Goal: Book appointment/travel/reservation

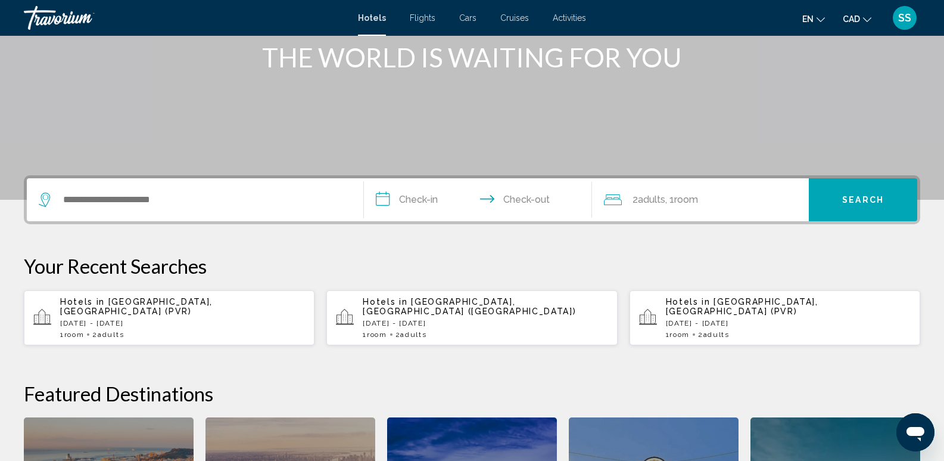
scroll to position [179, 0]
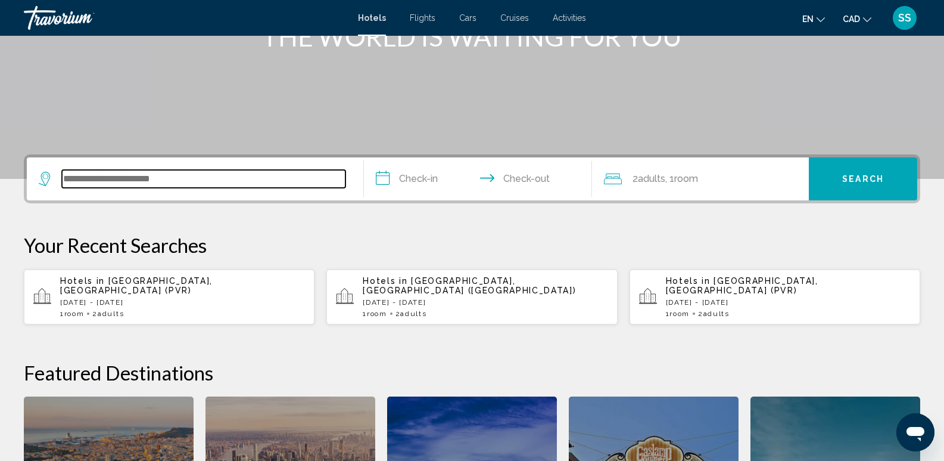
click at [201, 175] on input "Search widget" at bounding box center [204, 179] width 284 height 18
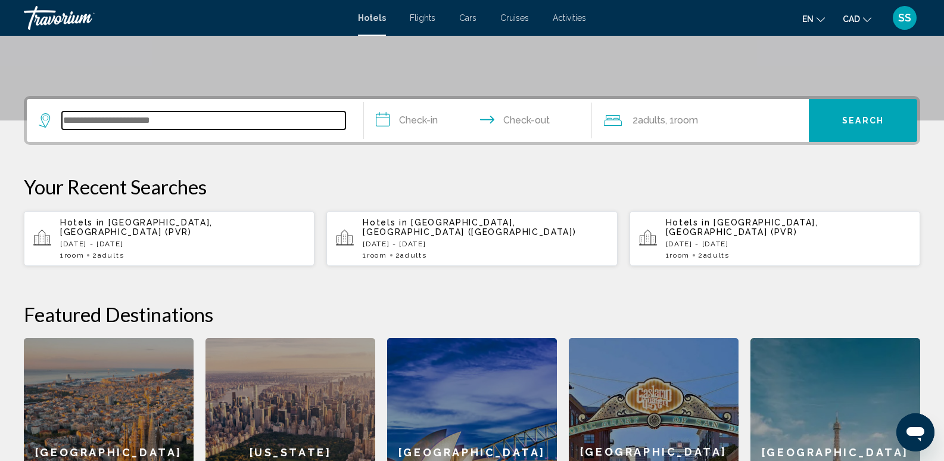
scroll to position [294, 0]
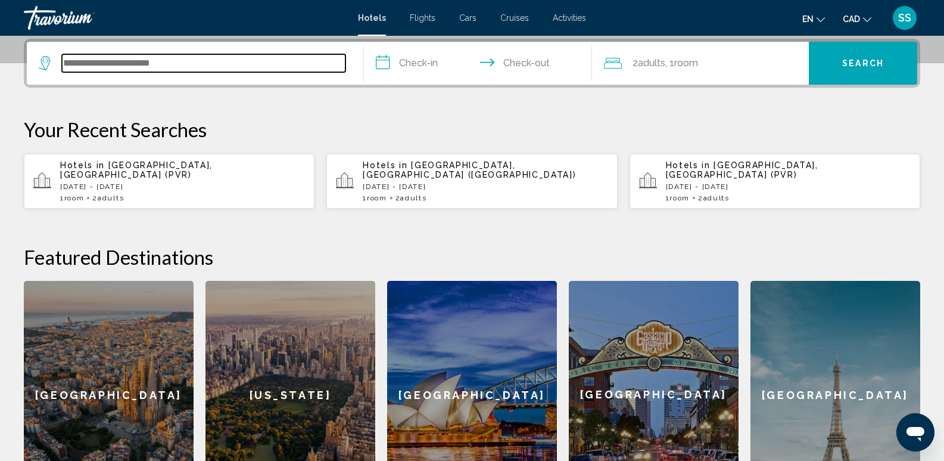
click at [140, 58] on input "Search widget" at bounding box center [204, 63] width 284 height 18
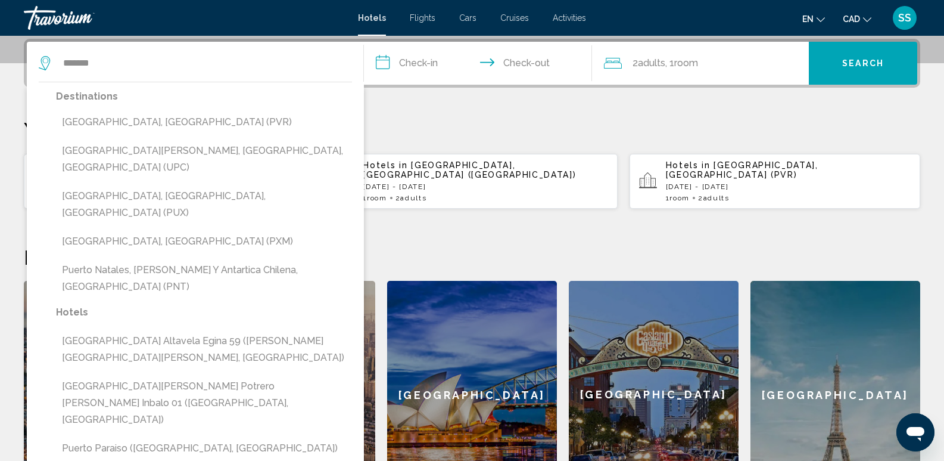
click at [139, 119] on button "[GEOGRAPHIC_DATA], [GEOGRAPHIC_DATA] (PVR)" at bounding box center [204, 122] width 296 height 23
type input "**********"
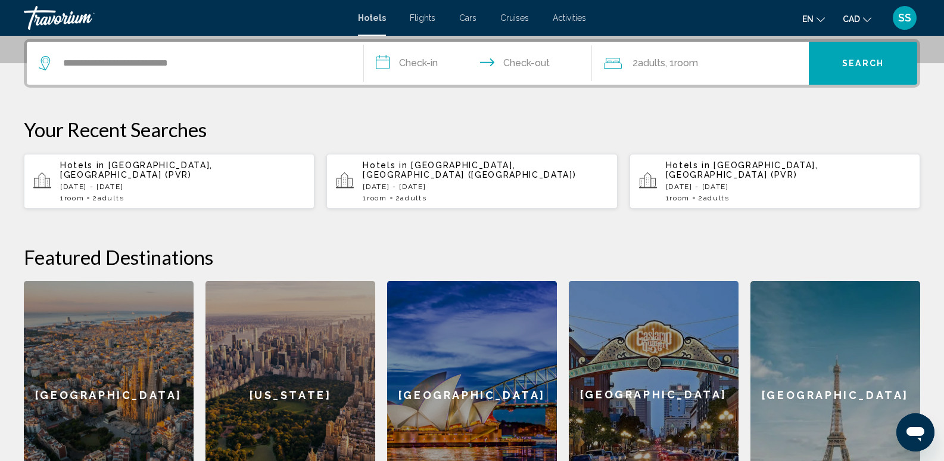
click at [390, 58] on input "**********" at bounding box center [481, 65] width 234 height 46
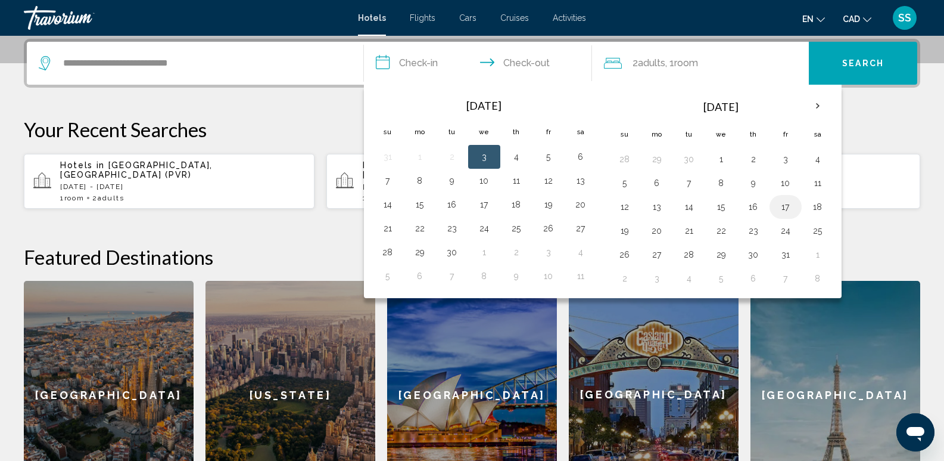
click at [789, 205] on button "17" at bounding box center [785, 206] width 19 height 17
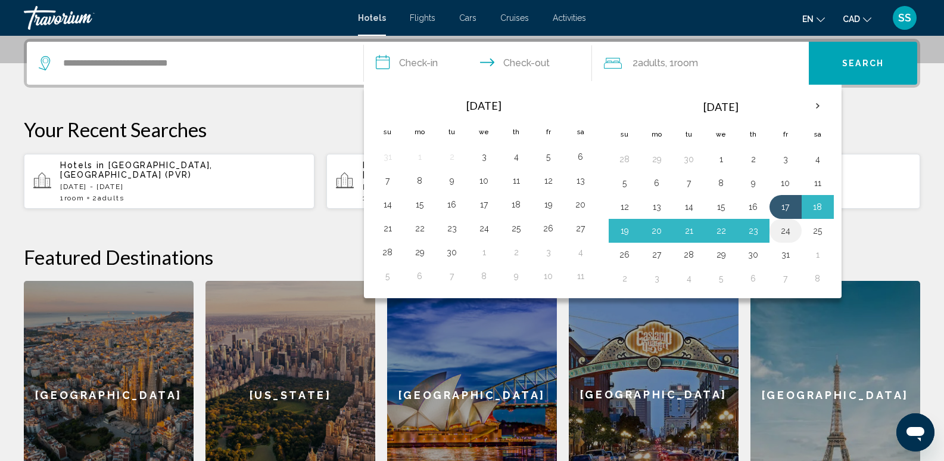
click at [789, 226] on button "24" at bounding box center [785, 230] width 19 height 17
type input "**********"
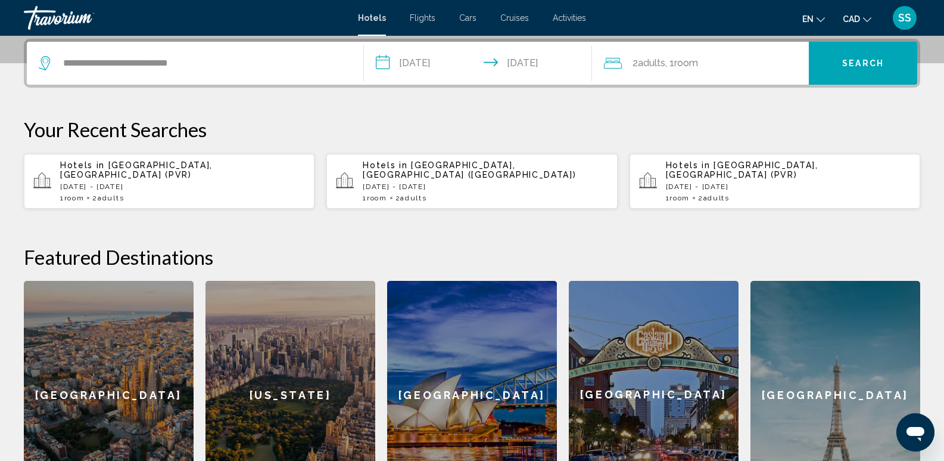
click at [817, 61] on button "Search" at bounding box center [863, 63] width 108 height 43
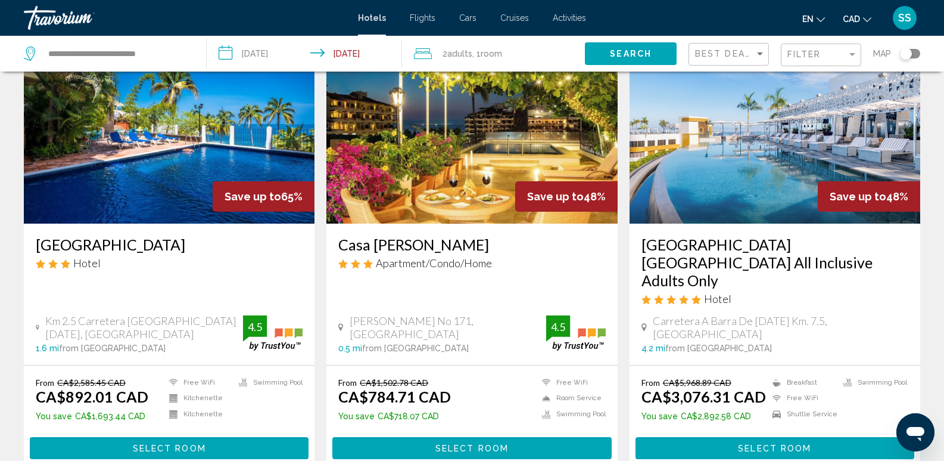
scroll to position [60, 0]
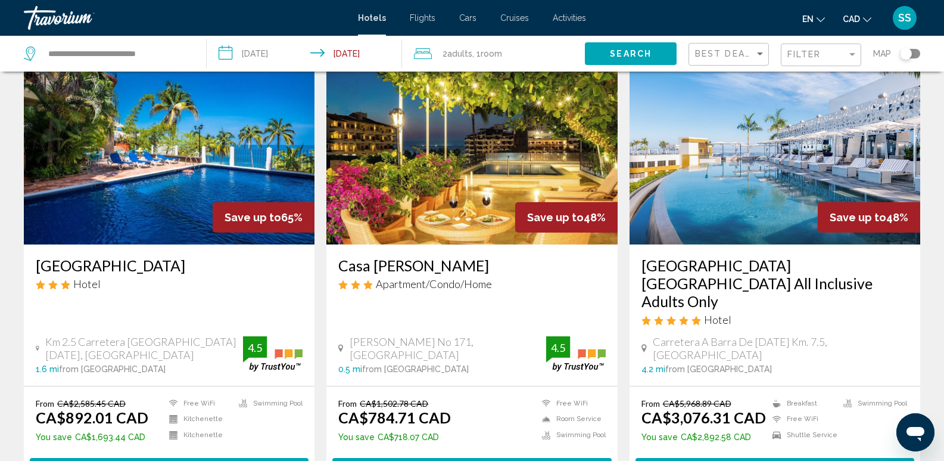
click at [909, 435] on icon "Open messaging window" at bounding box center [916, 434] width 18 height 14
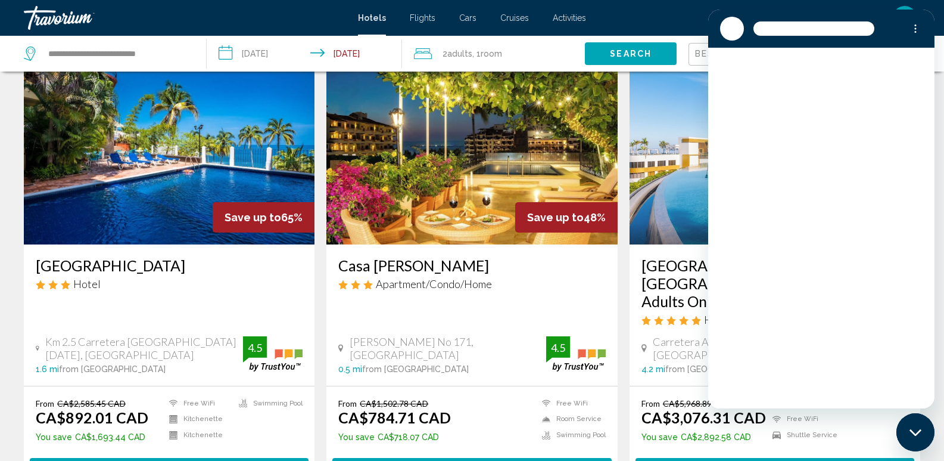
scroll to position [0, 0]
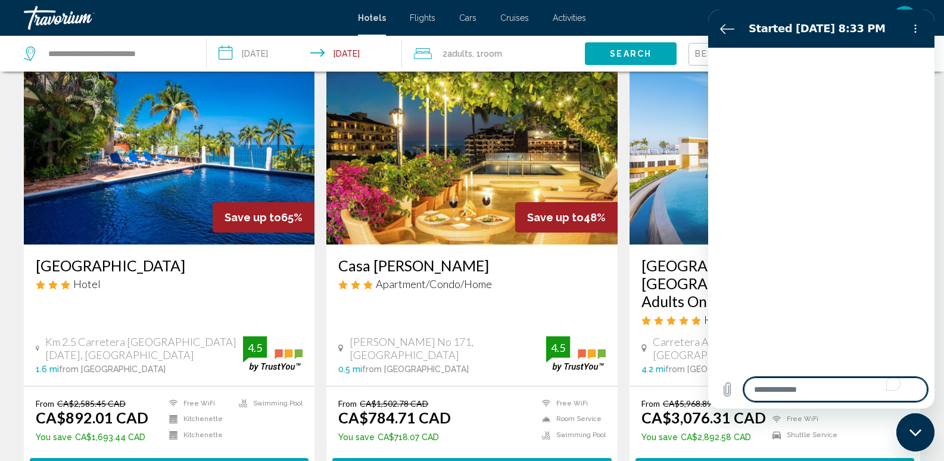
type textarea "*"
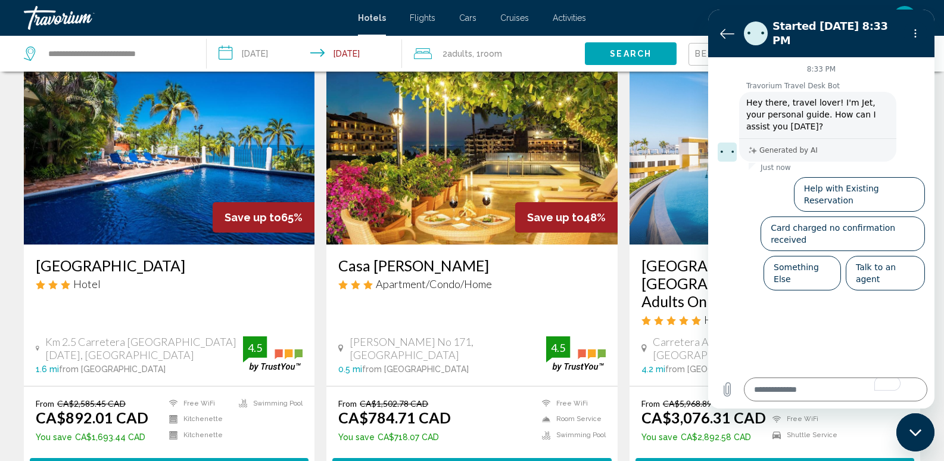
click at [638, 24] on div "en English Español Français Italiano Português русский CAD USD ($) MXN (Mex$) C…" at bounding box center [759, 17] width 322 height 25
click at [666, 16] on div "en English Español Français Italiano Português русский CAD USD ($) MXN (Mex$) C…" at bounding box center [759, 17] width 322 height 25
click at [722, 32] on icon "Back to the conversation list" at bounding box center [727, 33] width 14 height 14
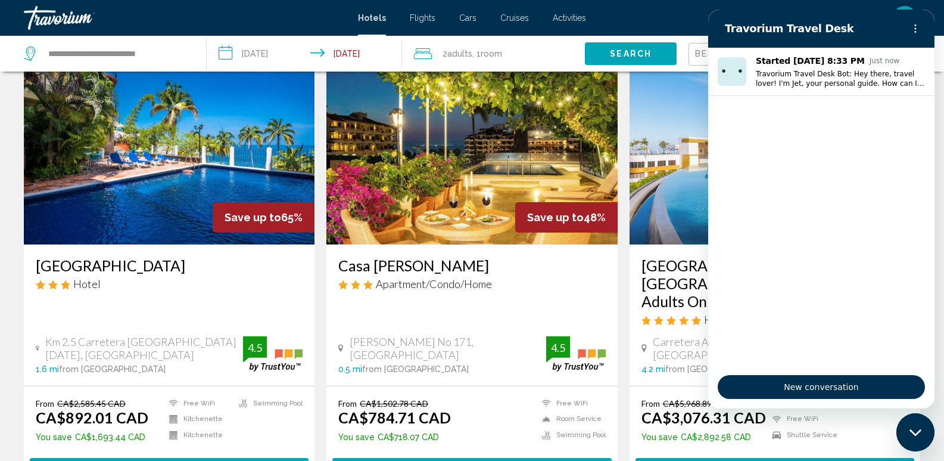
click at [655, 23] on div "en English Español Français Italiano Português русский CAD USD ($) MXN (Mex$) C…" at bounding box center [759, 17] width 322 height 25
click at [624, 16] on div "en English Español Français Italiano Português русский CAD USD ($) MXN (Mex$) C…" at bounding box center [759, 17] width 322 height 25
click at [623, 23] on div "en English Español Français Italiano Português русский CAD USD ($) MXN (Mex$) C…" at bounding box center [759, 17] width 322 height 25
click at [920, 430] on icon "Close messaging window" at bounding box center [915, 431] width 12 height 7
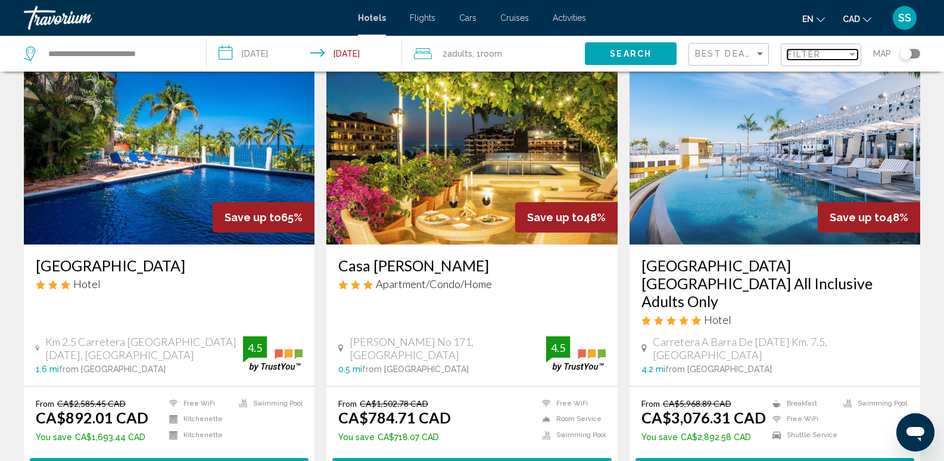
click at [855, 57] on div "Filter" at bounding box center [852, 54] width 11 height 10
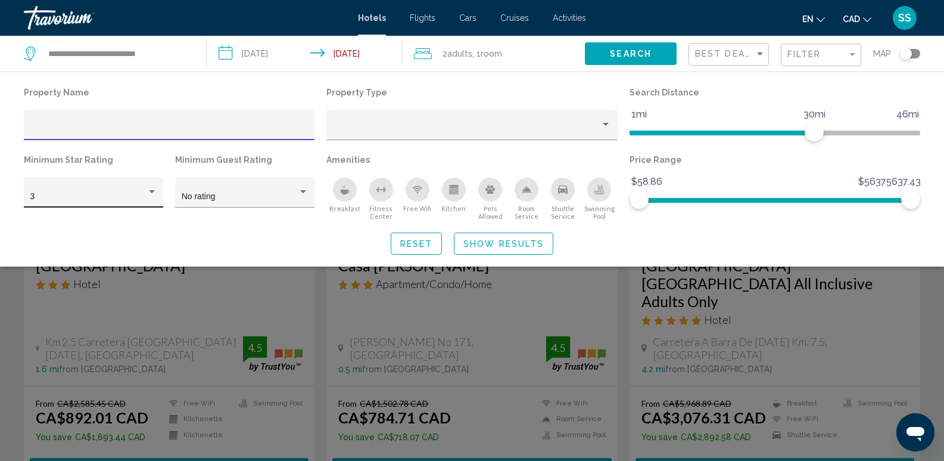
click at [147, 194] on div "Hotel Filters" at bounding box center [152, 192] width 11 height 10
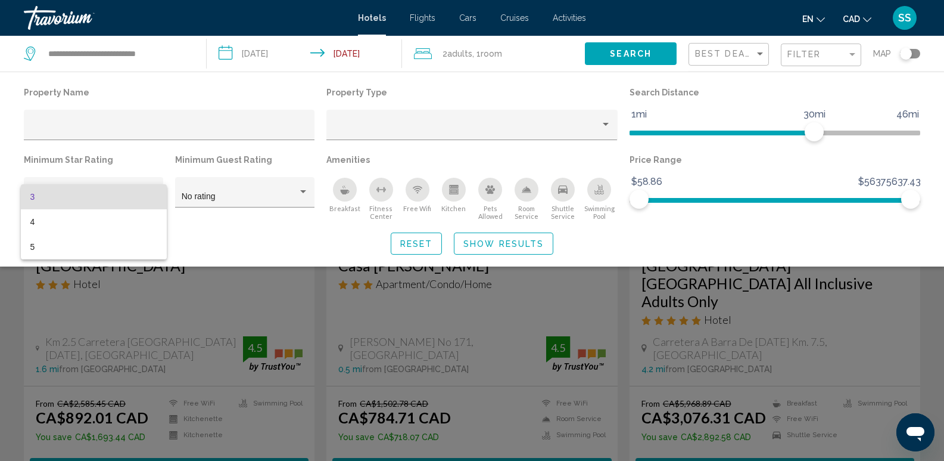
click at [302, 197] on div at bounding box center [472, 230] width 944 height 461
click at [293, 192] on div "No rating" at bounding box center [240, 197] width 116 height 10
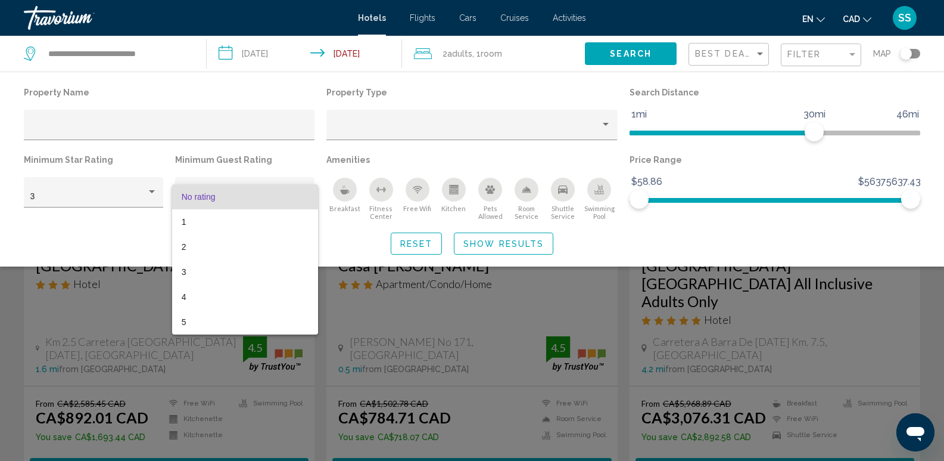
click at [595, 290] on div at bounding box center [472, 230] width 944 height 461
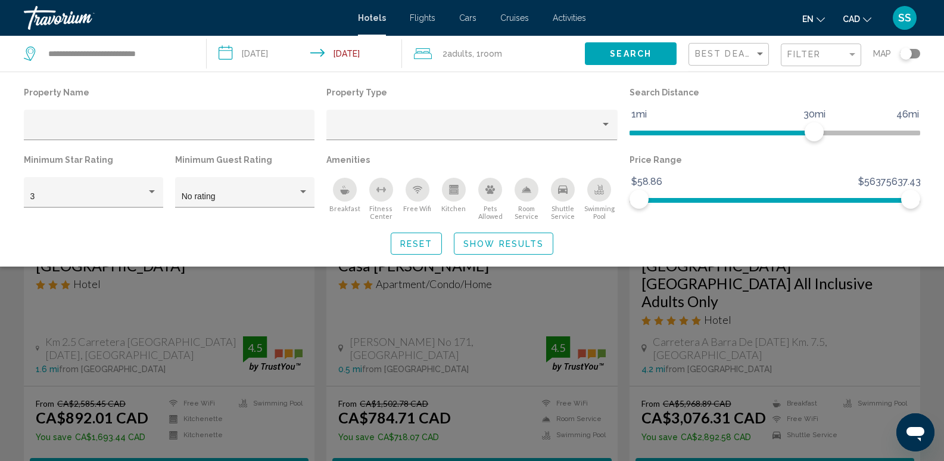
click at [413, 244] on span "Reset" at bounding box center [416, 244] width 33 height 10
click at [614, 287] on div "Search widget" at bounding box center [472, 320] width 944 height 282
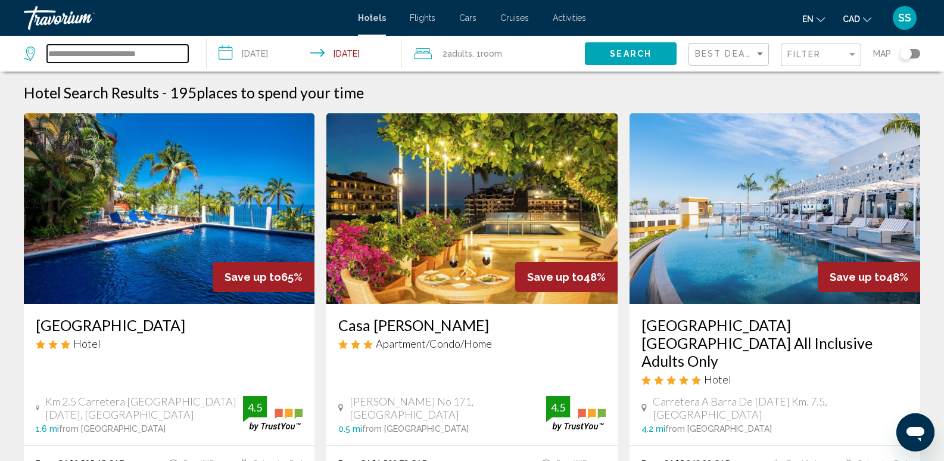
click at [164, 54] on input "**********" at bounding box center [117, 54] width 141 height 18
click at [915, 52] on div "Toggle map" at bounding box center [910, 54] width 20 height 10
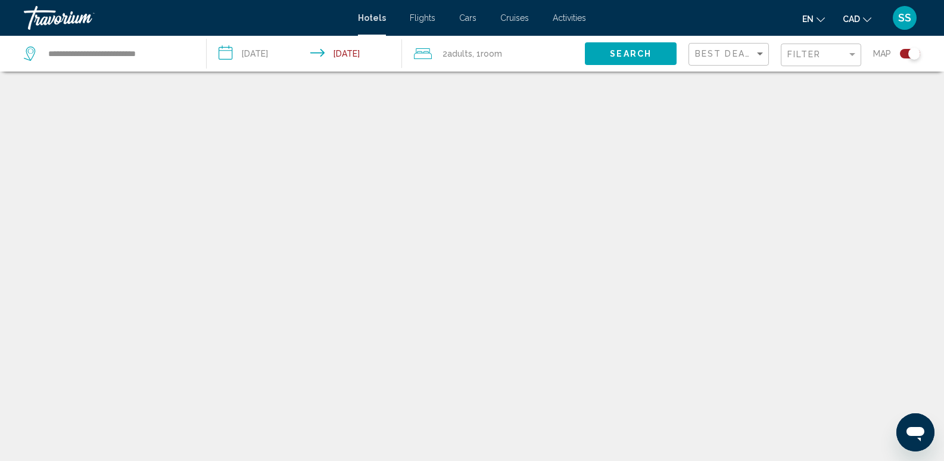
scroll to position [71, 0]
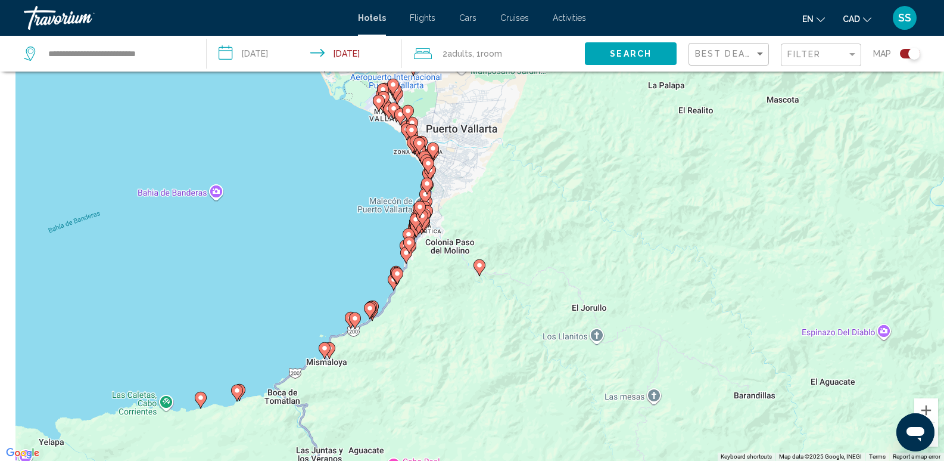
drag, startPoint x: 416, startPoint y: 330, endPoint x: 505, endPoint y: 335, distance: 88.3
click at [505, 335] on div "To activate drag with keyboard, press Alt + Enter. Once in keyboard drag state,…" at bounding box center [472, 230] width 944 height 461
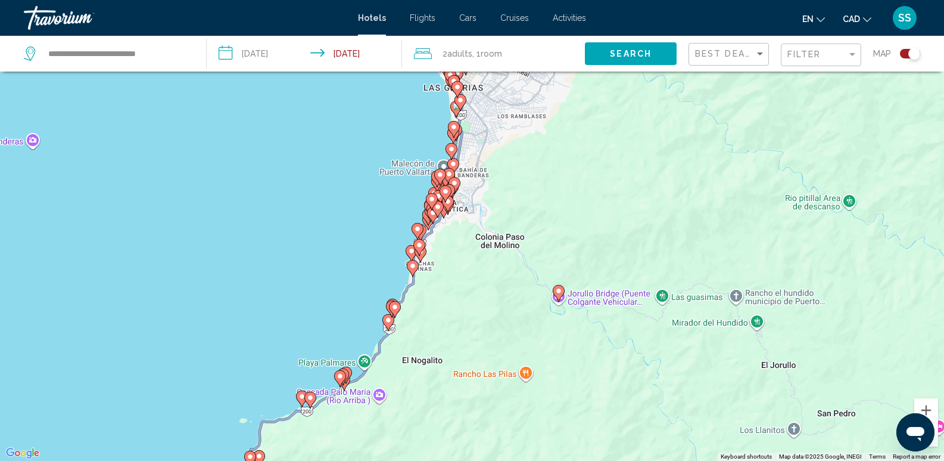
drag, startPoint x: 435, startPoint y: 252, endPoint x: 502, endPoint y: 337, distance: 108.1
click at [507, 345] on div "To activate drag with keyboard, press Alt + Enter. Once in keyboard drag state,…" at bounding box center [472, 230] width 944 height 461
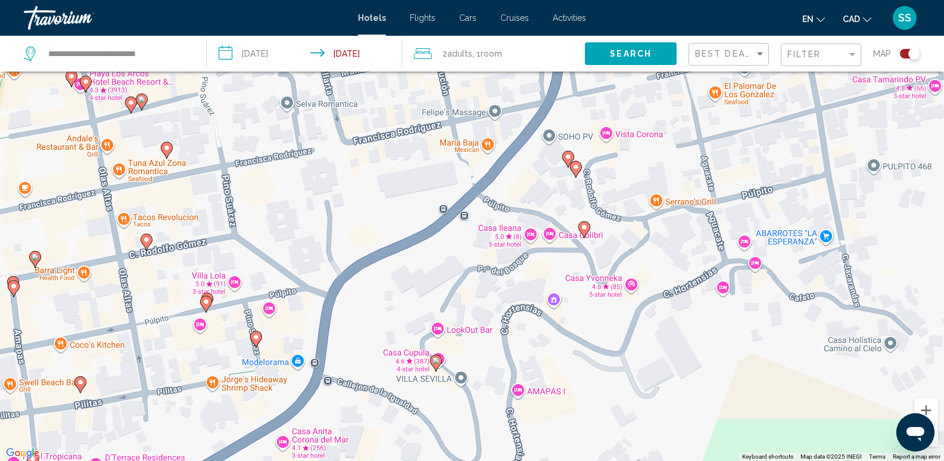
click at [586, 228] on image "Main content" at bounding box center [584, 226] width 7 height 7
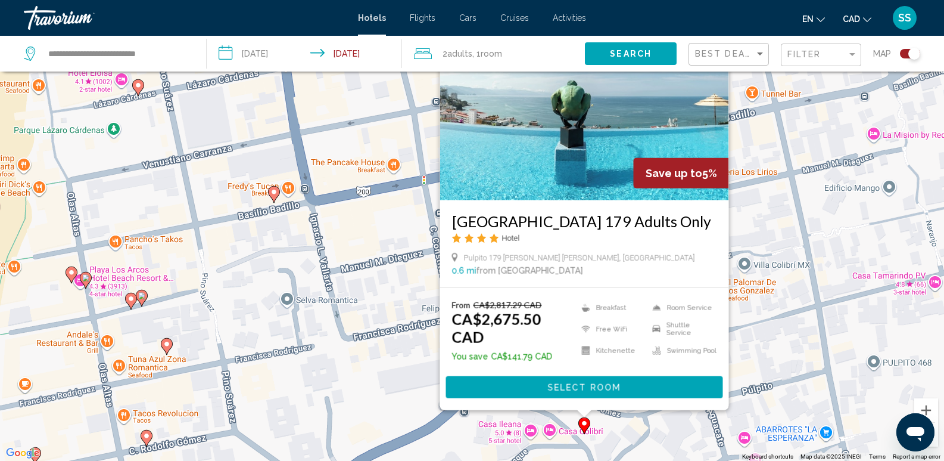
click at [772, 215] on div "To activate drag with keyboard, press Alt + Enter. Once in keyboard drag state,…" at bounding box center [472, 230] width 944 height 461
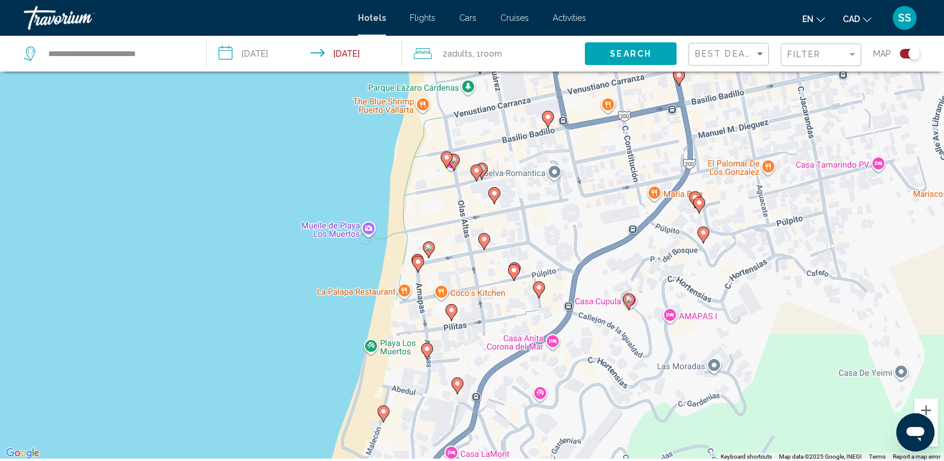
drag, startPoint x: 434, startPoint y: 308, endPoint x: 498, endPoint y: 232, distance: 99.3
click at [492, 237] on div "To activate drag with keyboard, press Alt + Enter. Once in keyboard drag state,…" at bounding box center [472, 230] width 944 height 461
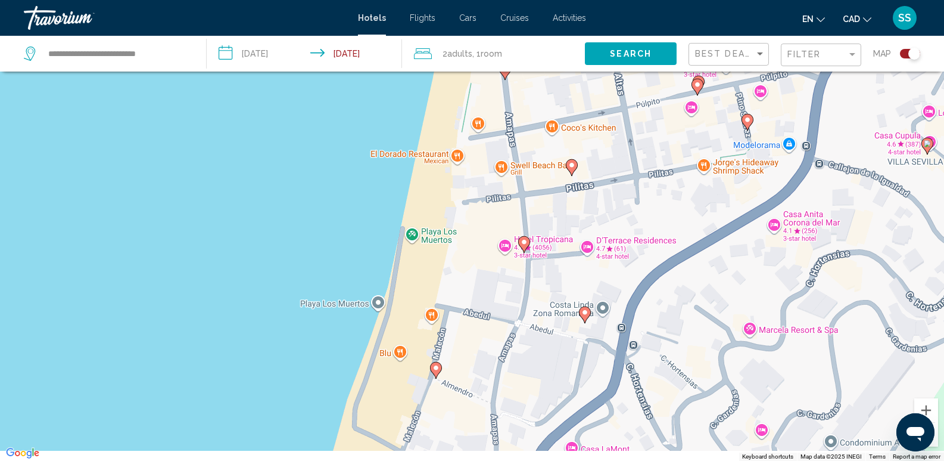
drag, startPoint x: 467, startPoint y: 327, endPoint x: 461, endPoint y: 201, distance: 125.9
click at [461, 206] on div "To activate drag with keyboard, press Alt + Enter. Once in keyboard drag state,…" at bounding box center [472, 230] width 944 height 461
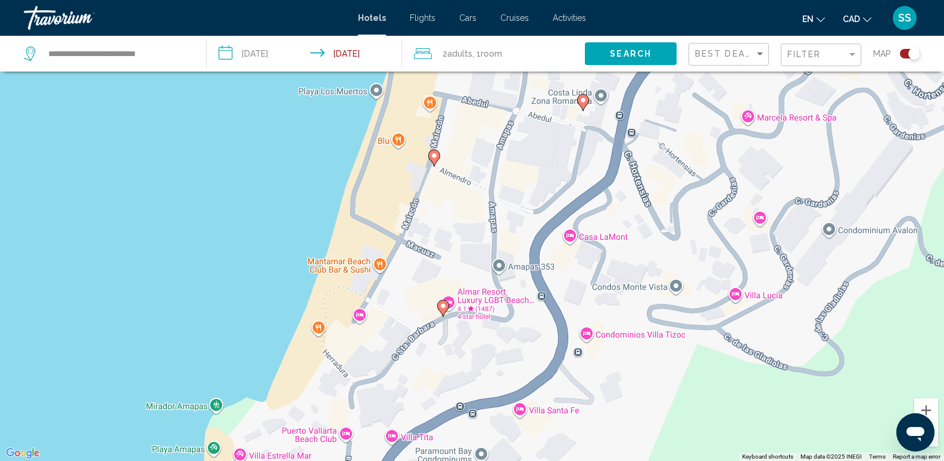
click at [434, 152] on icon "Main content" at bounding box center [433, 157] width 11 height 15
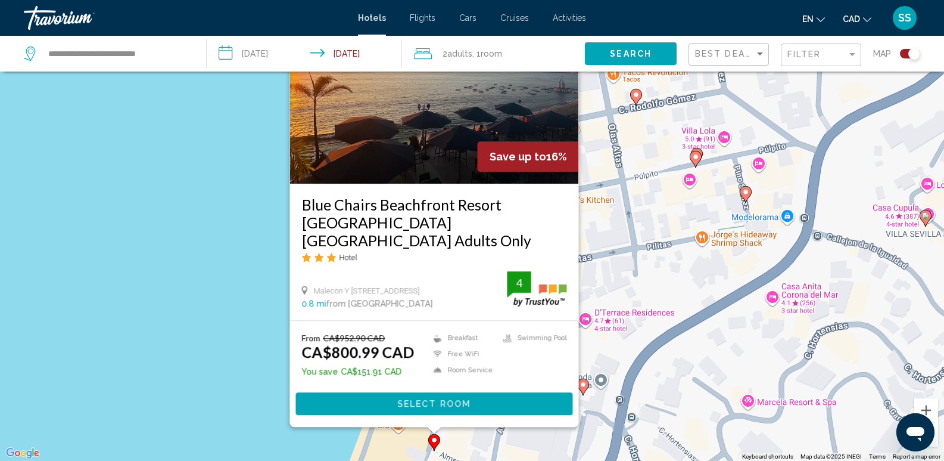
click at [711, 338] on div "To activate drag with keyboard, press Alt + Enter. Once in keyboard drag state,…" at bounding box center [472, 230] width 944 height 461
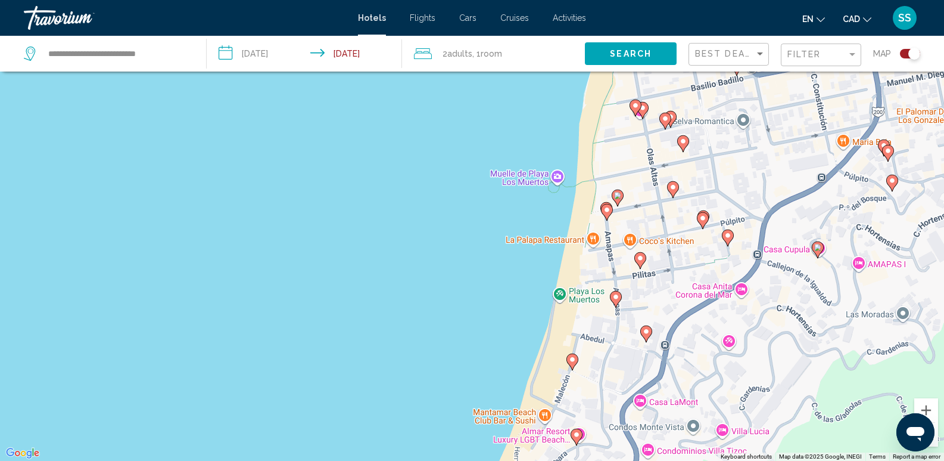
drag, startPoint x: 675, startPoint y: 297, endPoint x: 646, endPoint y: 141, distance: 158.7
click at [646, 142] on div "To activate drag with keyboard, press Alt + Enter. Once in keyboard drag state,…" at bounding box center [472, 230] width 944 height 461
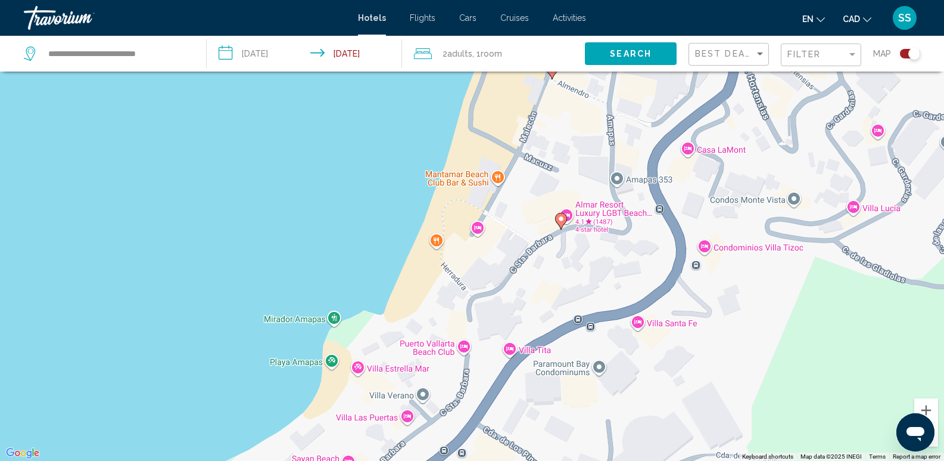
click at [559, 223] on icon "Main content" at bounding box center [560, 220] width 11 height 15
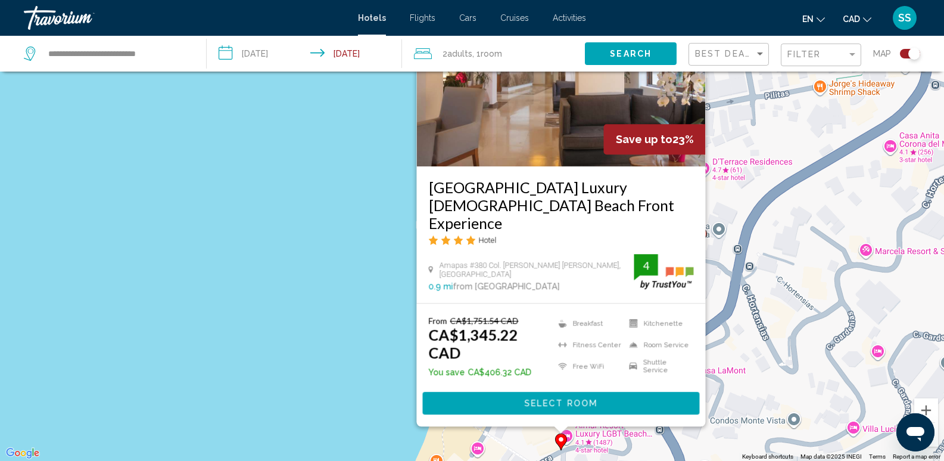
click at [804, 268] on div "To activate drag with keyboard, press Alt + Enter. Once in keyboard drag state,…" at bounding box center [472, 230] width 944 height 461
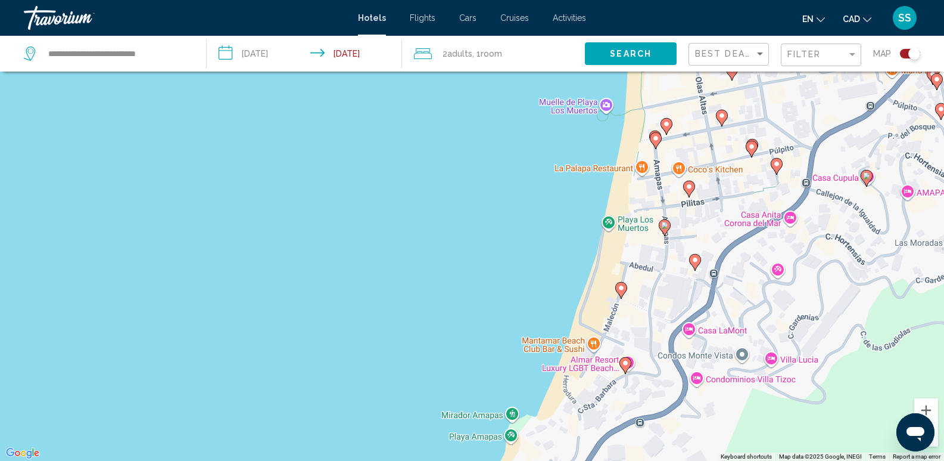
drag, startPoint x: 668, startPoint y: 225, endPoint x: 633, endPoint y: 142, distance: 90.2
click at [633, 144] on div "To activate drag with keyboard, press Alt + Enter. Once in keyboard drag state,…" at bounding box center [472, 230] width 944 height 461
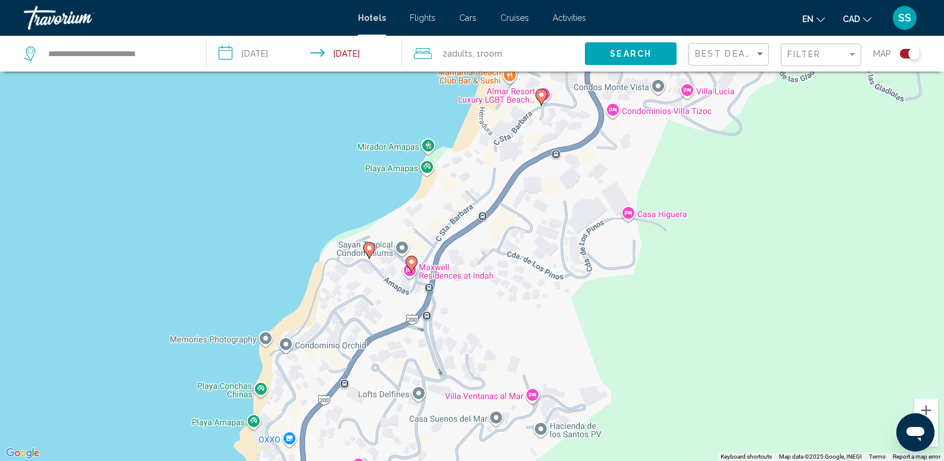
drag, startPoint x: 451, startPoint y: 255, endPoint x: 508, endPoint y: 195, distance: 83.0
click at [511, 194] on div "To activate drag with keyboard, press Alt + Enter. Once in keyboard drag state,…" at bounding box center [472, 230] width 944 height 461
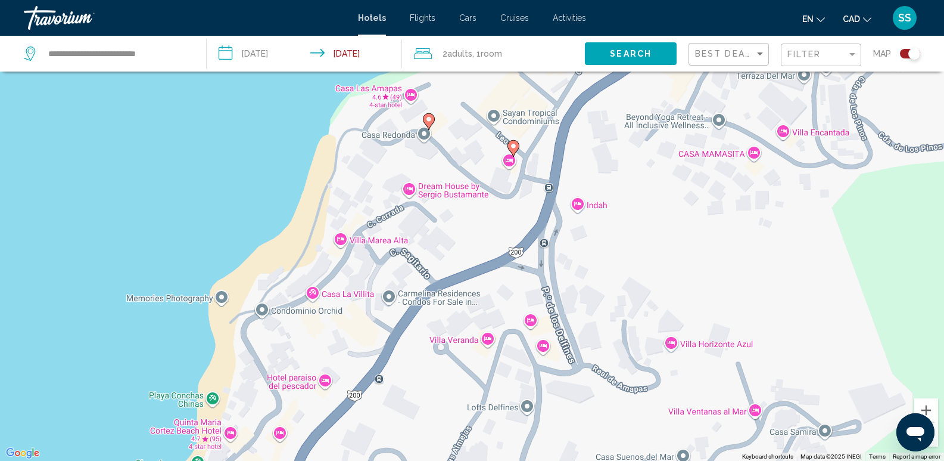
click at [427, 119] on image "Main content" at bounding box center [428, 119] width 7 height 7
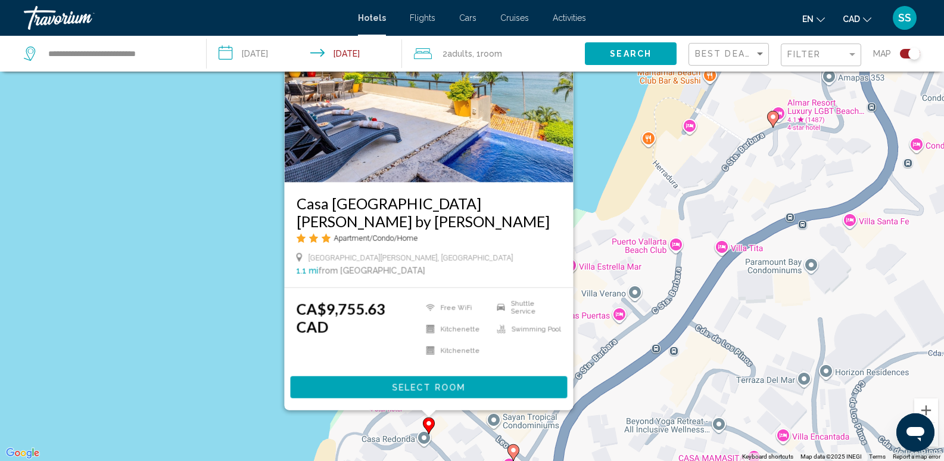
click at [240, 178] on div "To activate drag with keyboard, press Alt + Enter. Once in keyboard drag state,…" at bounding box center [472, 230] width 944 height 461
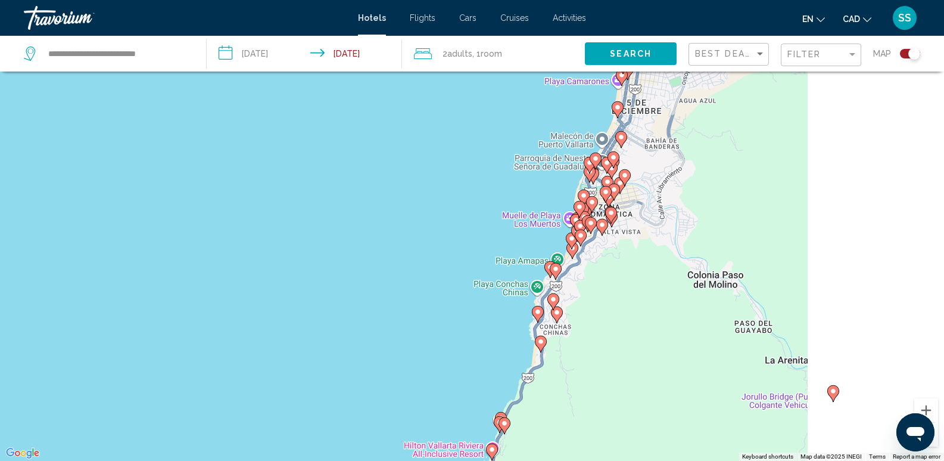
drag, startPoint x: 791, startPoint y: 242, endPoint x: 592, endPoint y: 270, distance: 201.0
click at [592, 270] on div "To activate drag with keyboard, press Alt + Enter. Once in keyboard drag state,…" at bounding box center [472, 230] width 944 height 461
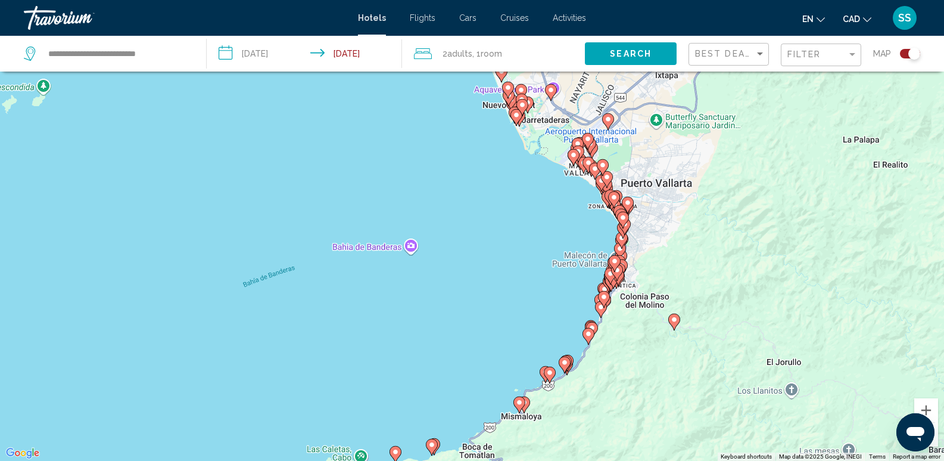
drag, startPoint x: 663, startPoint y: 179, endPoint x: 643, endPoint y: 262, distance: 85.3
click at [643, 262] on div "To activate drag with keyboard, press Alt + Enter. Once in keyboard drag state,…" at bounding box center [472, 230] width 944 height 461
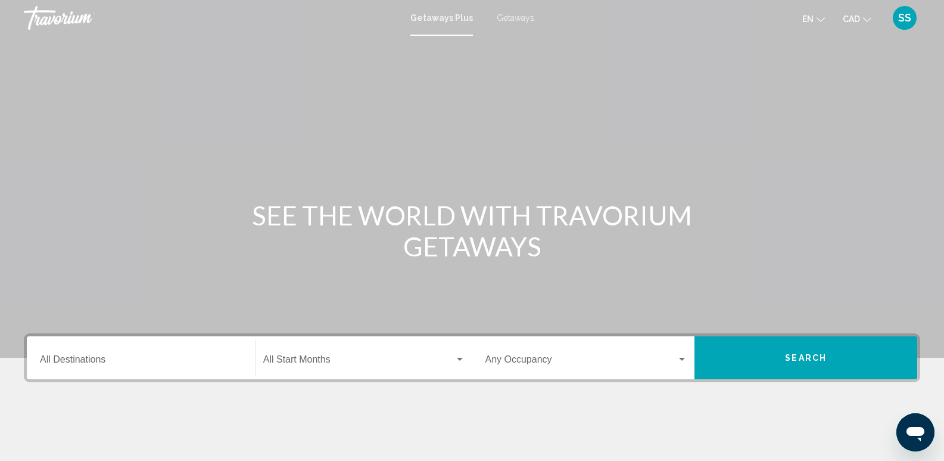
click at [509, 15] on span "Getaways" at bounding box center [516, 18] width 38 height 10
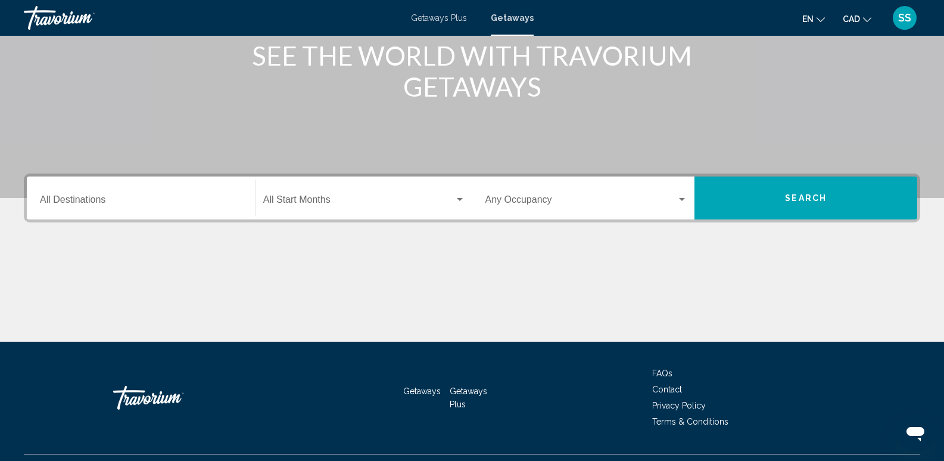
scroll to position [179, 0]
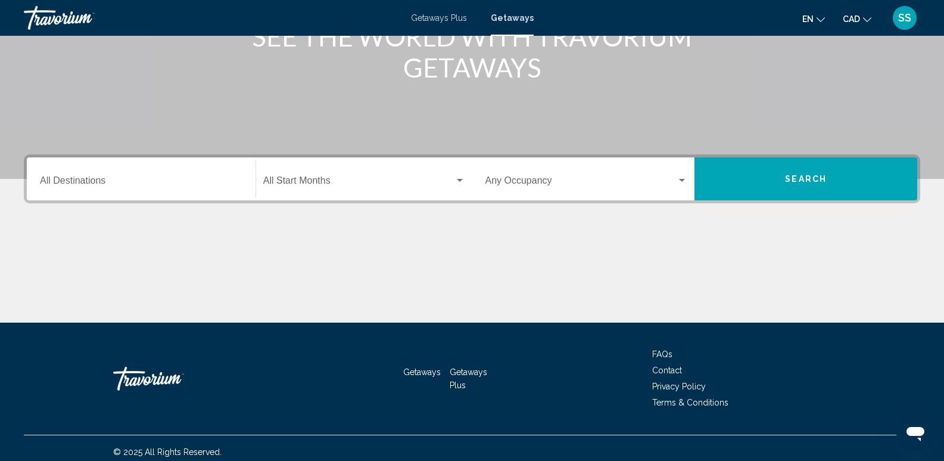
click at [153, 189] on div "Destination All Destinations" at bounding box center [141, 179] width 203 height 38
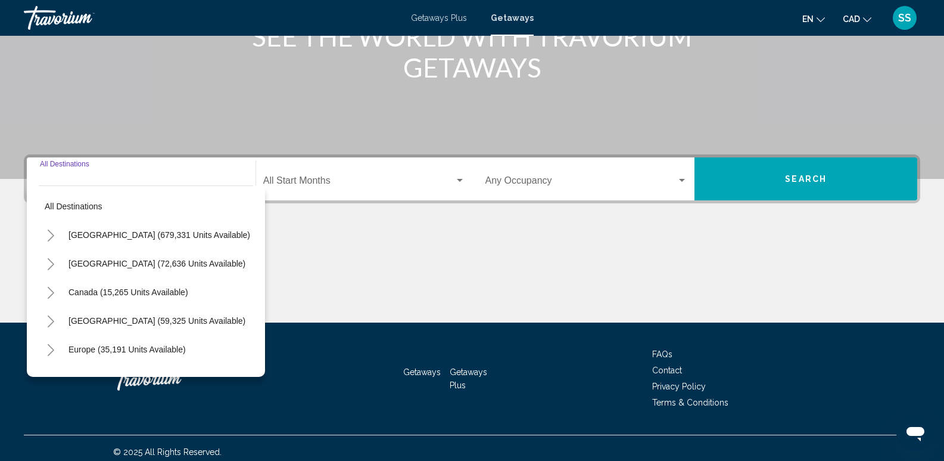
scroll to position [186, 0]
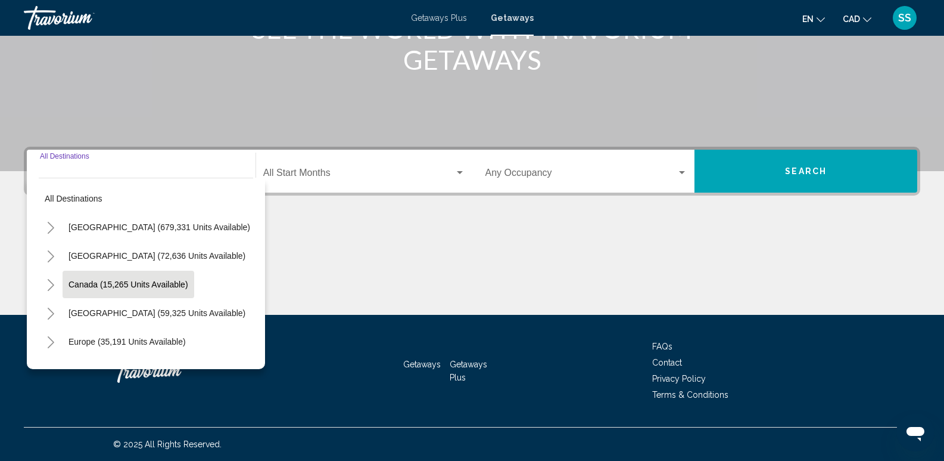
click at [139, 285] on span "Canada (15,265 units available)" at bounding box center [129, 284] width 120 height 10
type input "**********"
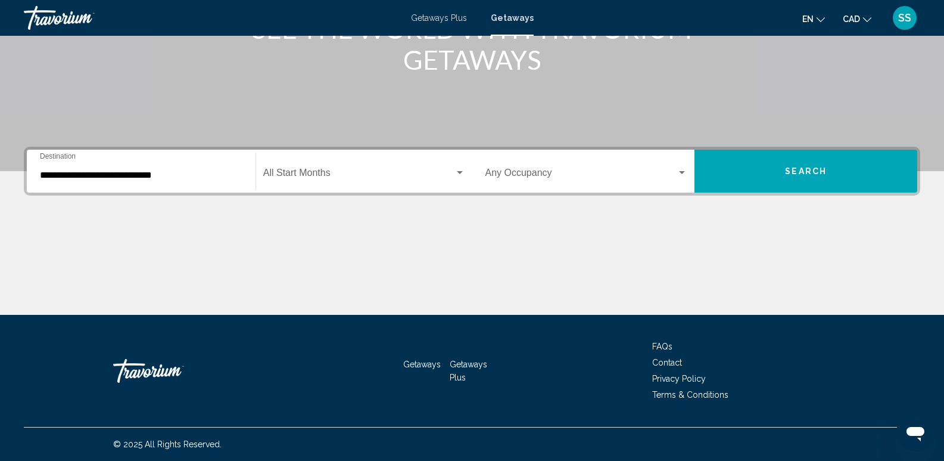
click at [400, 181] on div "Start Month All Start Months" at bounding box center [364, 172] width 202 height 38
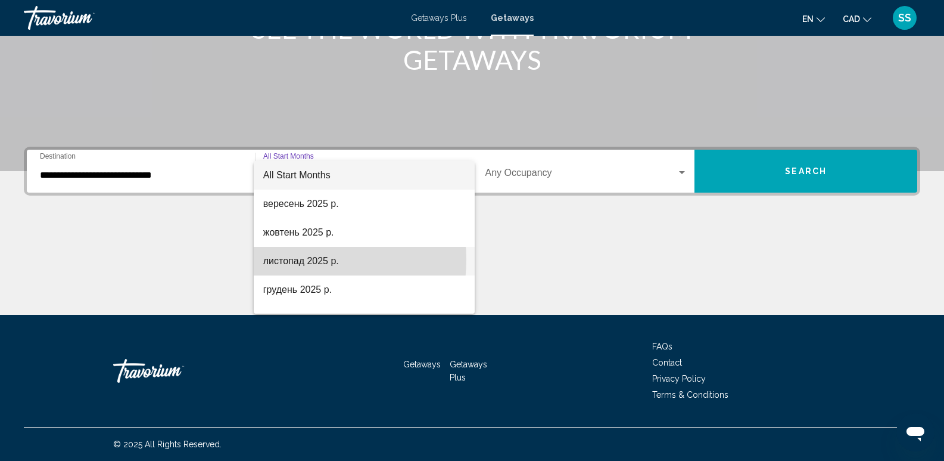
click at [293, 259] on span "листопад 2025 р." at bounding box center [364, 261] width 202 height 29
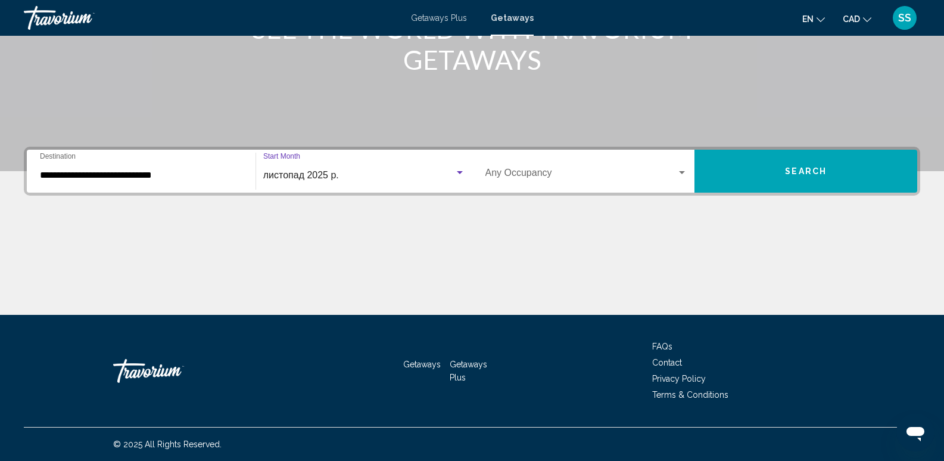
click at [680, 171] on div "Search widget" at bounding box center [682, 172] width 6 height 3
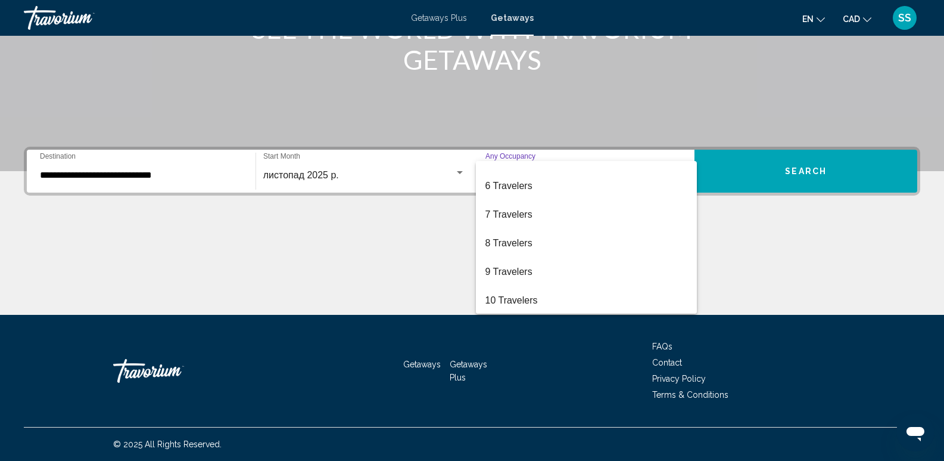
scroll to position [133, 0]
click at [402, 225] on div at bounding box center [472, 230] width 944 height 461
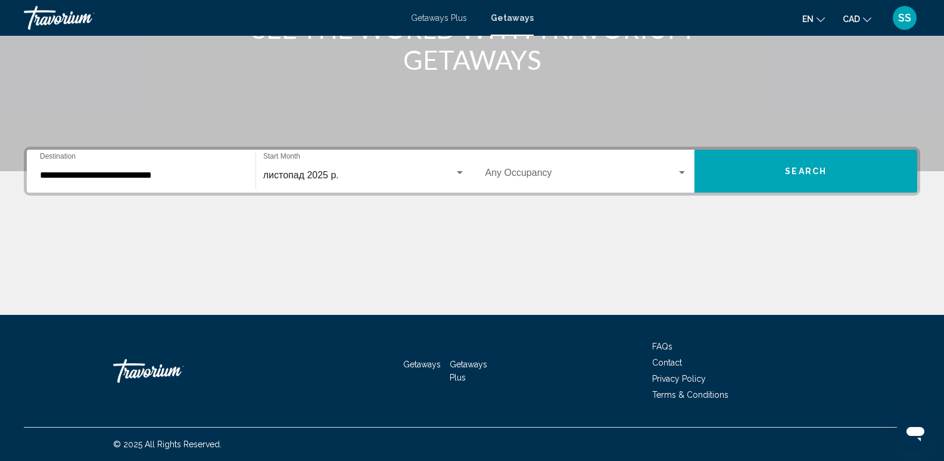
click at [705, 172] on button "Search" at bounding box center [806, 171] width 223 height 43
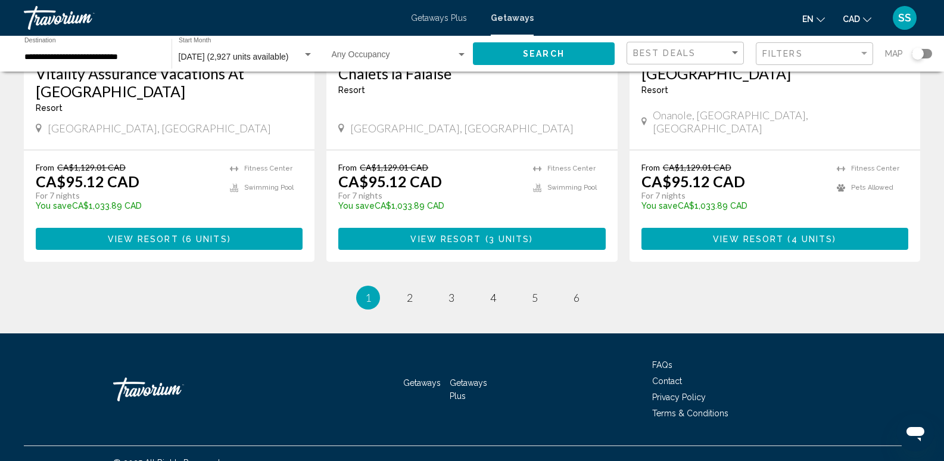
scroll to position [1518, 0]
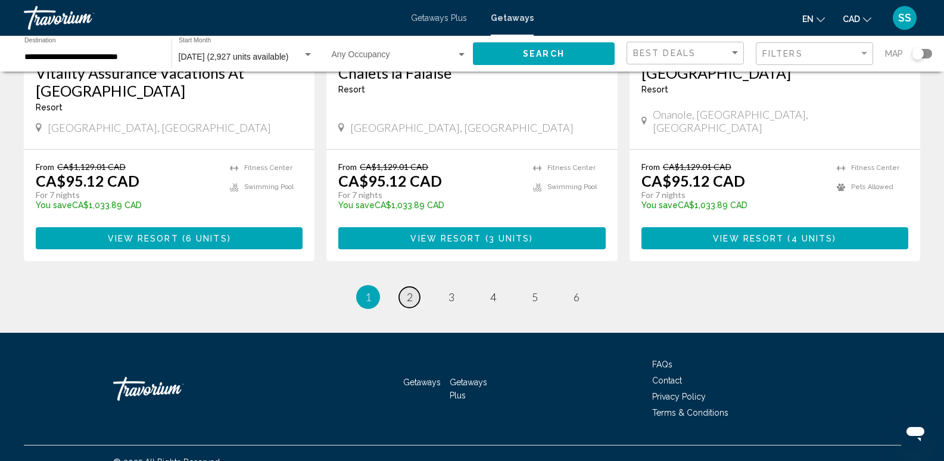
click at [412, 290] on span "2" at bounding box center [410, 296] width 6 height 13
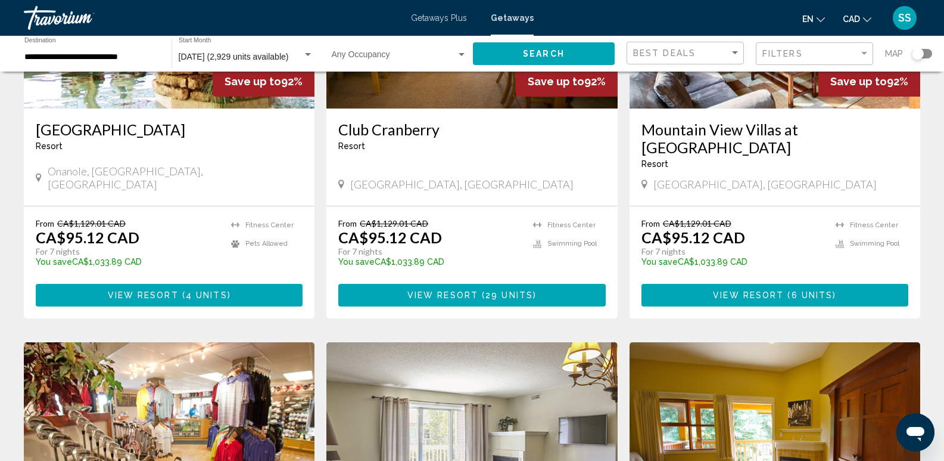
scroll to position [477, 0]
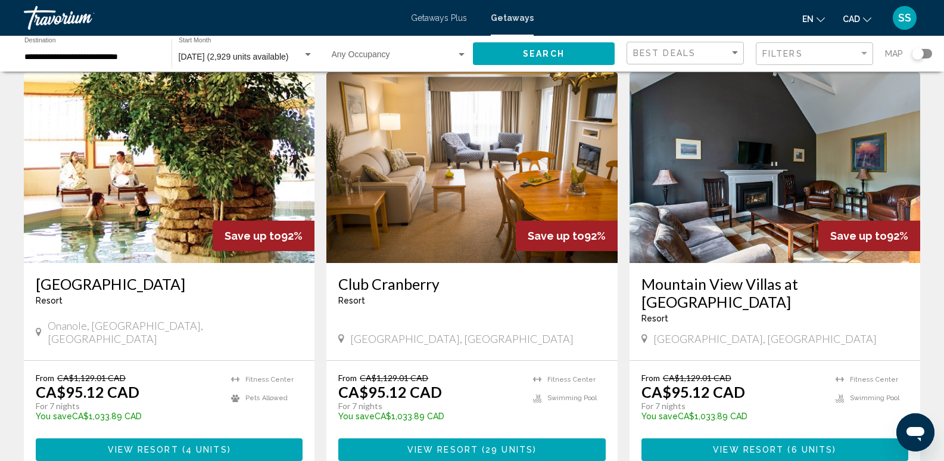
click at [924, 52] on div "Search widget" at bounding box center [922, 54] width 20 height 10
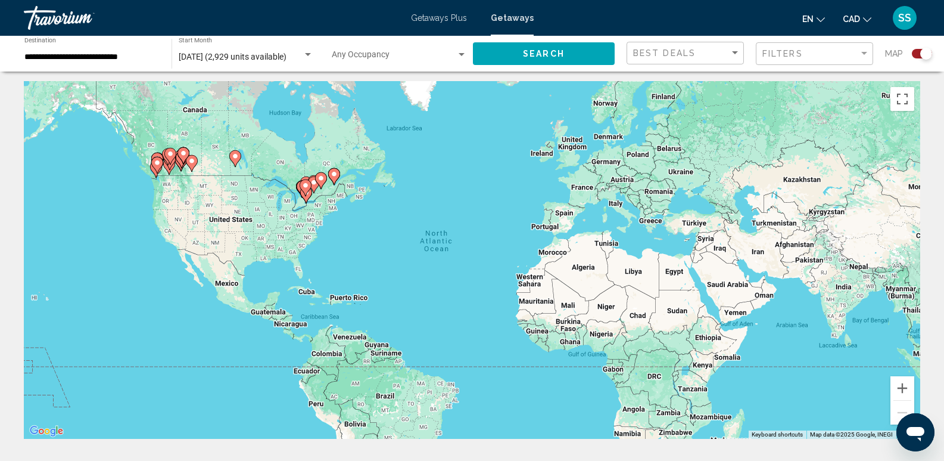
scroll to position [0, 0]
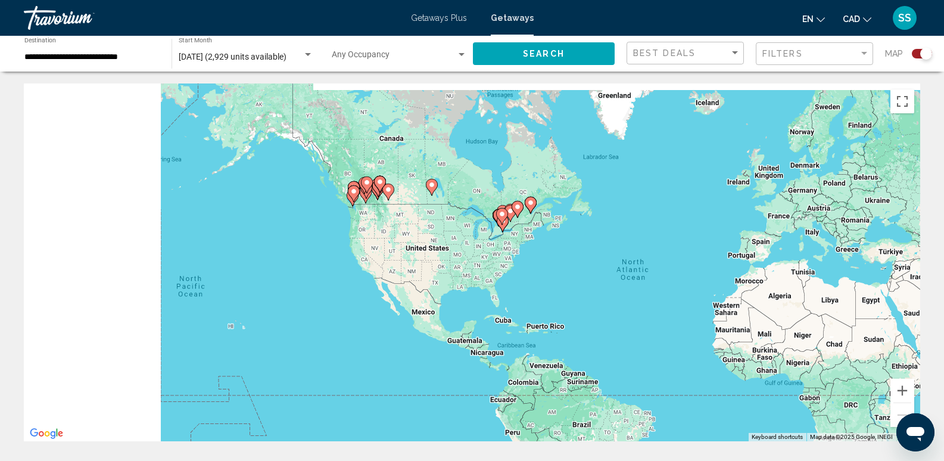
drag, startPoint x: 221, startPoint y: 197, endPoint x: 393, endPoint y: 225, distance: 174.4
click at [421, 224] on div "To activate drag with keyboard, press Alt + Enter. Once in keyboard drag state,…" at bounding box center [472, 261] width 897 height 357
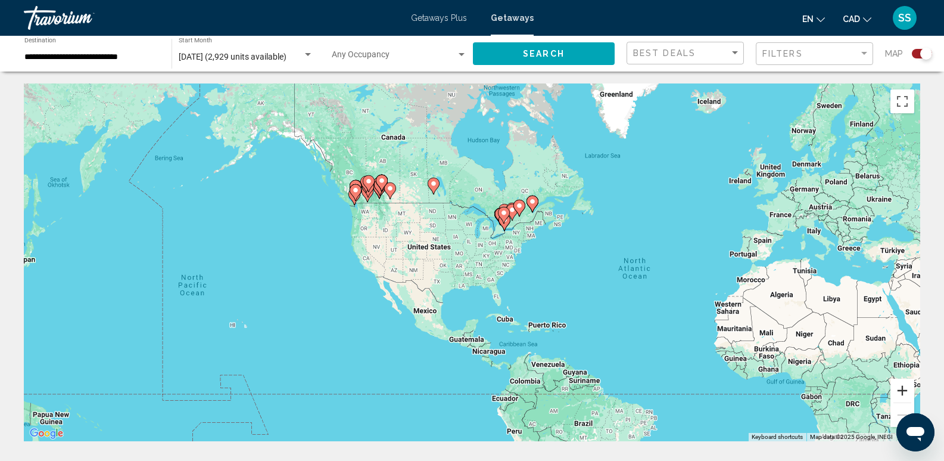
click at [895, 393] on button "Zoom in" at bounding box center [903, 390] width 24 height 24
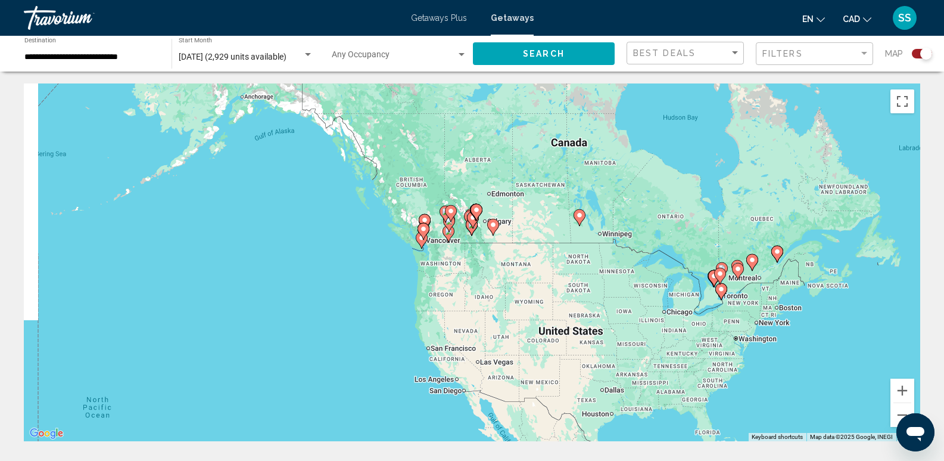
drag, startPoint x: 237, startPoint y: 185, endPoint x: 415, endPoint y: 277, distance: 200.9
click at [409, 276] on div "To activate drag with keyboard, press Alt + Enter. Once in keyboard drag state,…" at bounding box center [472, 261] width 897 height 357
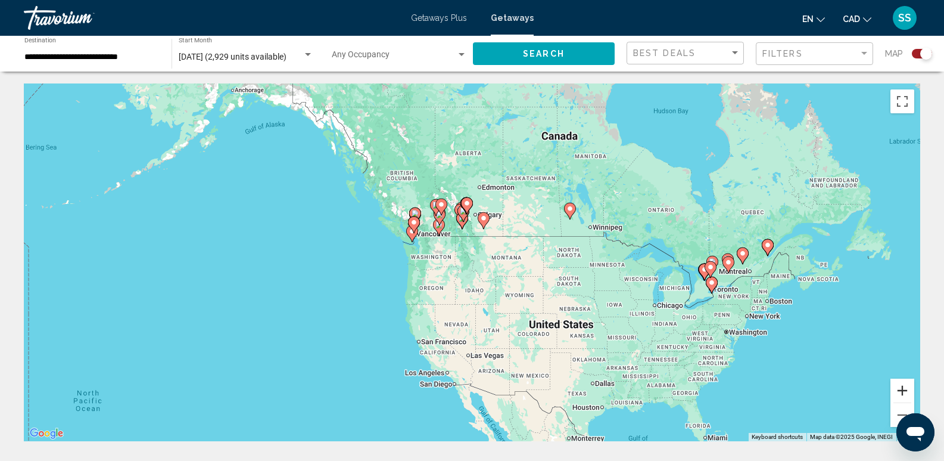
click at [900, 390] on button "Zoom in" at bounding box center [903, 390] width 24 height 24
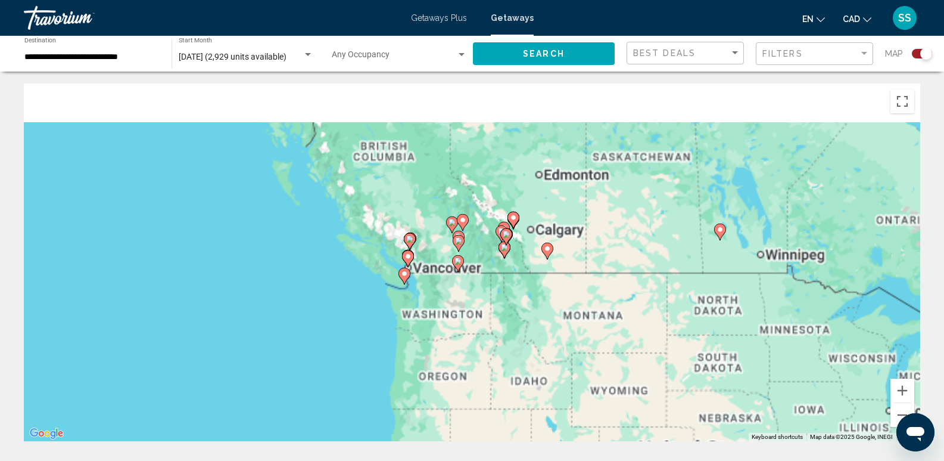
drag, startPoint x: 451, startPoint y: 225, endPoint x: 502, endPoint y: 287, distance: 80.0
click at [502, 288] on div "To activate drag with keyboard, press Alt + Enter. Once in keyboard drag state,…" at bounding box center [472, 261] width 897 height 357
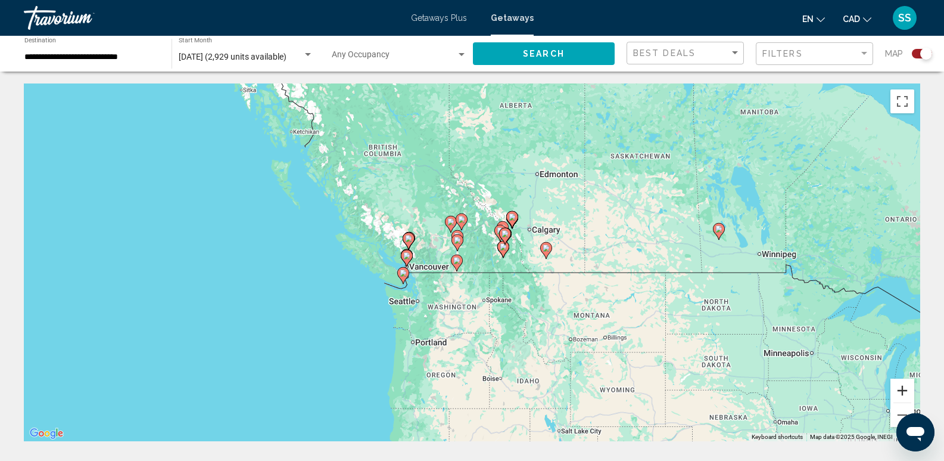
click at [905, 390] on button "Zoom in" at bounding box center [903, 390] width 24 height 24
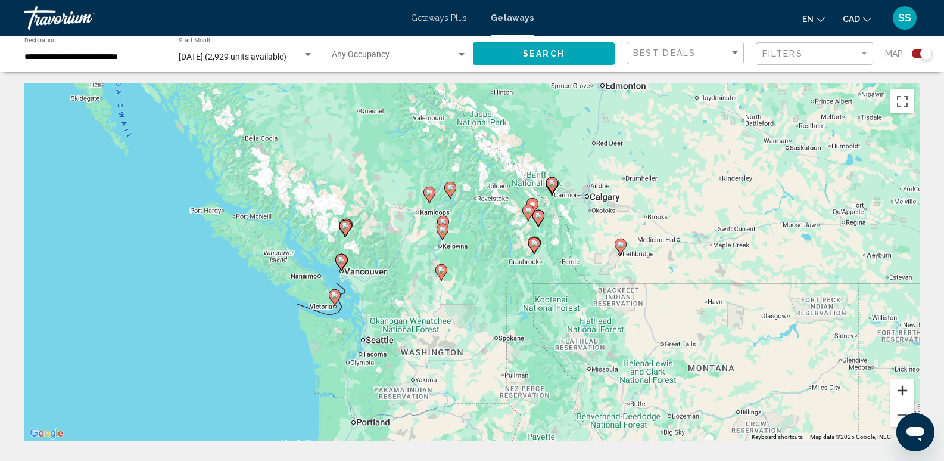
click at [902, 389] on button "Zoom in" at bounding box center [903, 390] width 24 height 24
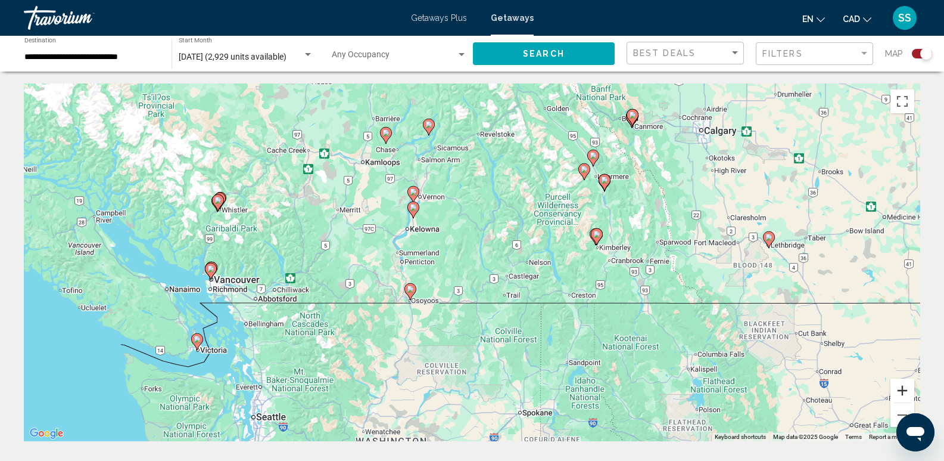
click at [905, 389] on button "Zoom in" at bounding box center [903, 390] width 24 height 24
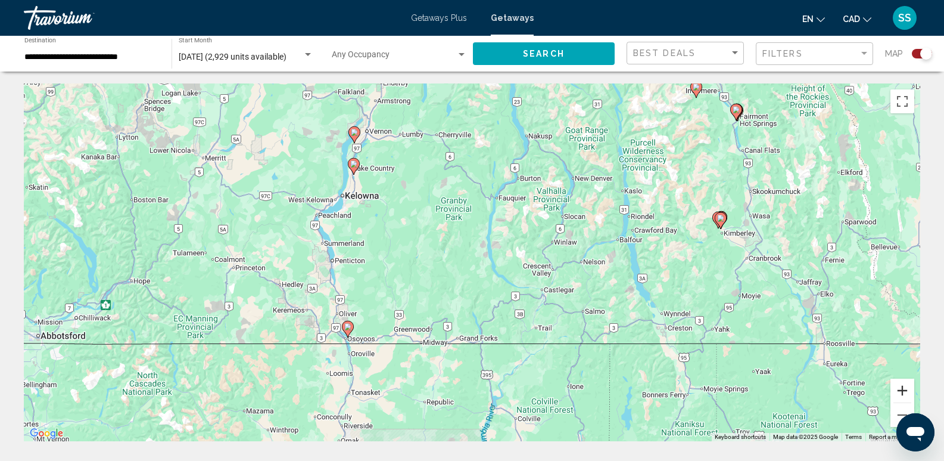
click at [901, 391] on button "Zoom in" at bounding box center [903, 390] width 24 height 24
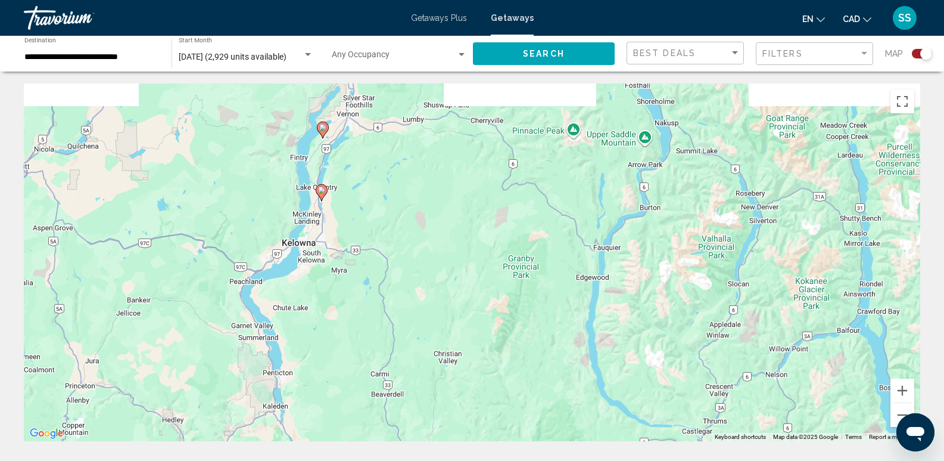
drag, startPoint x: 392, startPoint y: 201, endPoint x: 472, endPoint y: 308, distance: 133.7
click at [478, 314] on div "To activate drag with keyboard, press Alt + Enter. Once in keyboard drag state,…" at bounding box center [472, 261] width 897 height 357
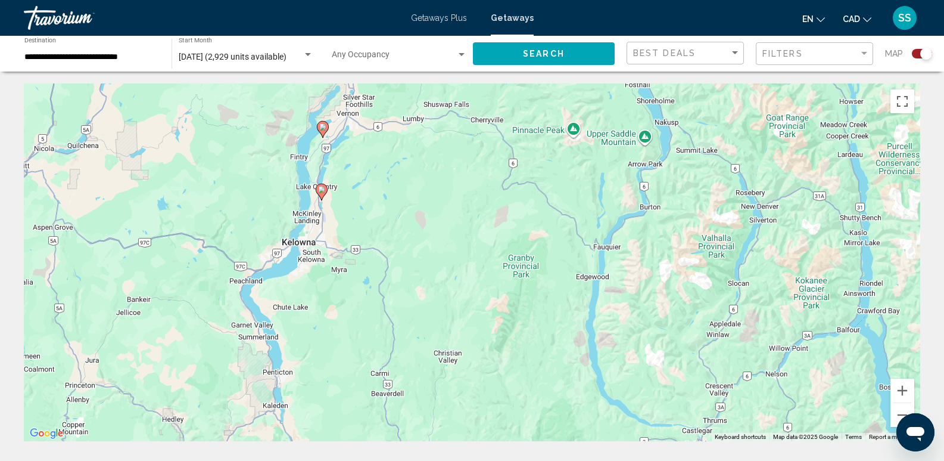
click at [320, 189] on image "Main content" at bounding box center [321, 189] width 7 height 7
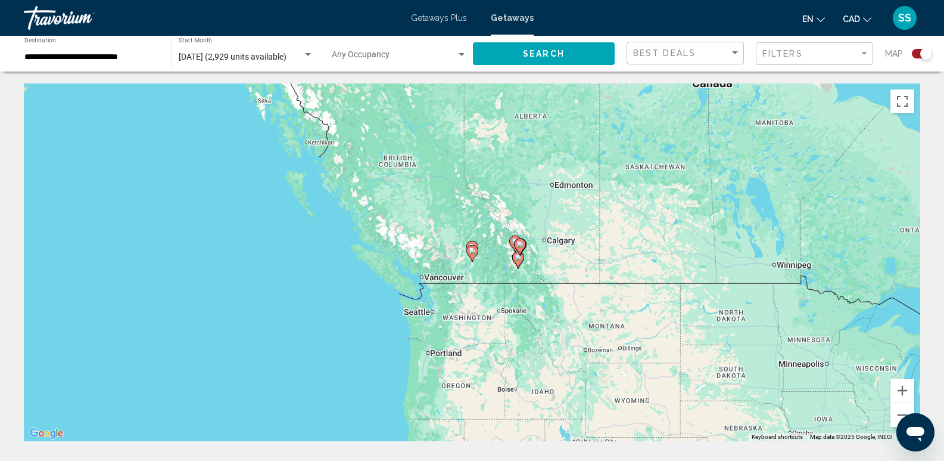
click at [469, 253] on icon "Main content" at bounding box center [472, 252] width 11 height 15
type input "**********"
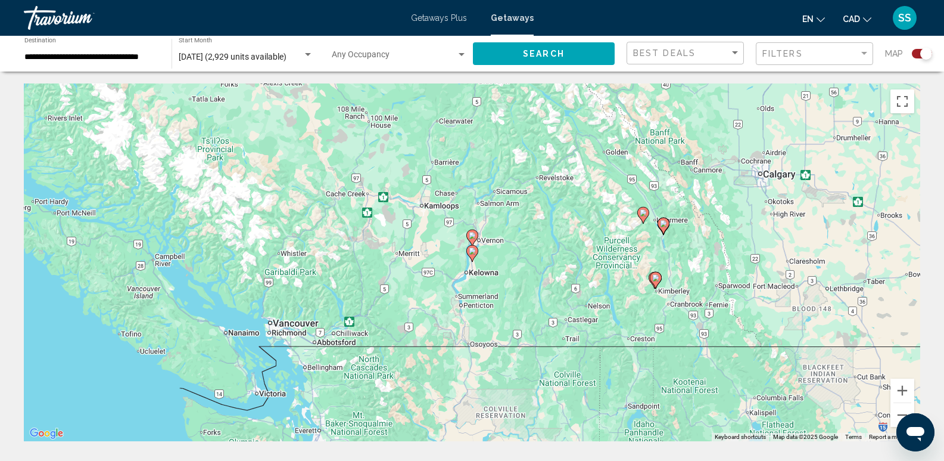
click at [473, 254] on image "Main content" at bounding box center [472, 250] width 7 height 7
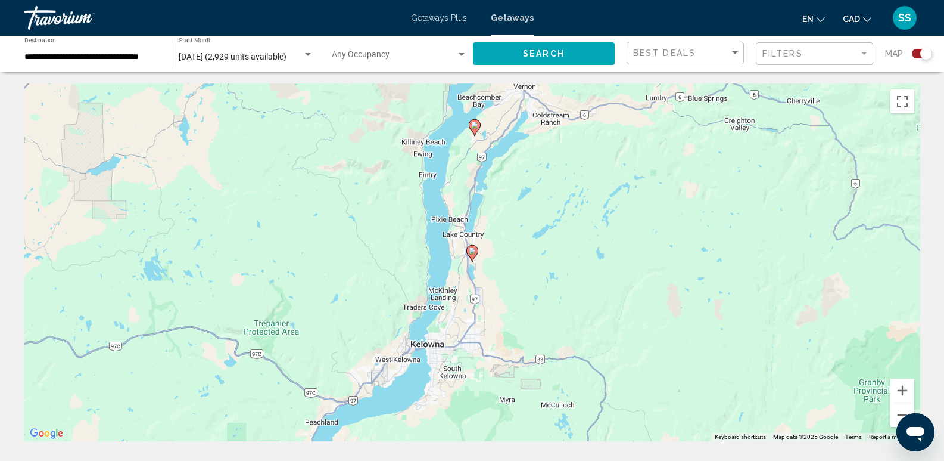
click at [474, 251] on image "Main content" at bounding box center [472, 250] width 7 height 7
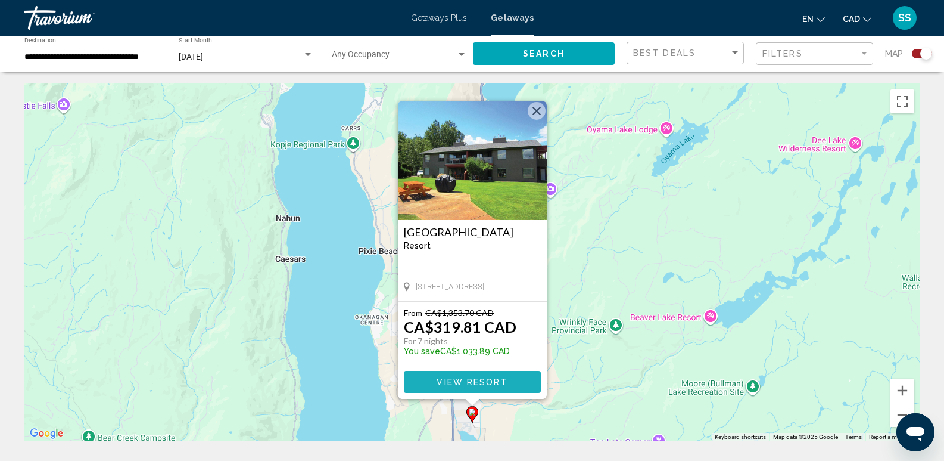
click at [475, 385] on span "View Resort" at bounding box center [472, 382] width 71 height 10
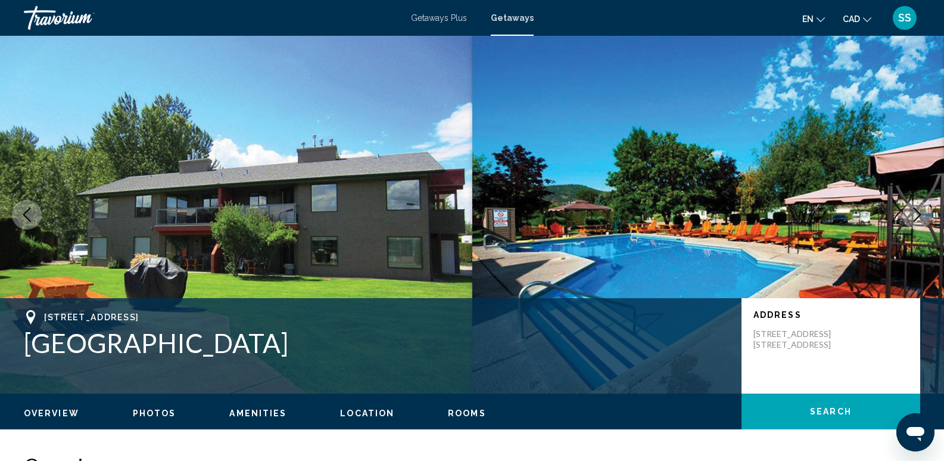
scroll to position [60, 0]
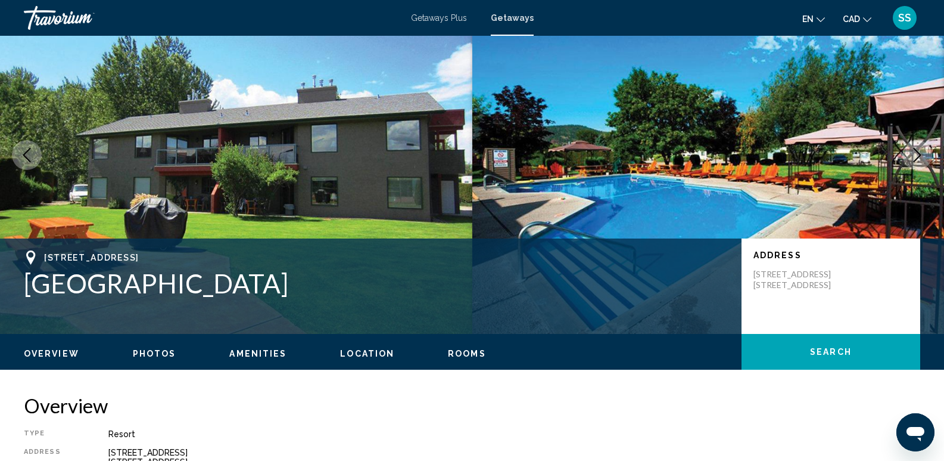
click at [919, 154] on icon "Next image" at bounding box center [917, 155] width 14 height 14
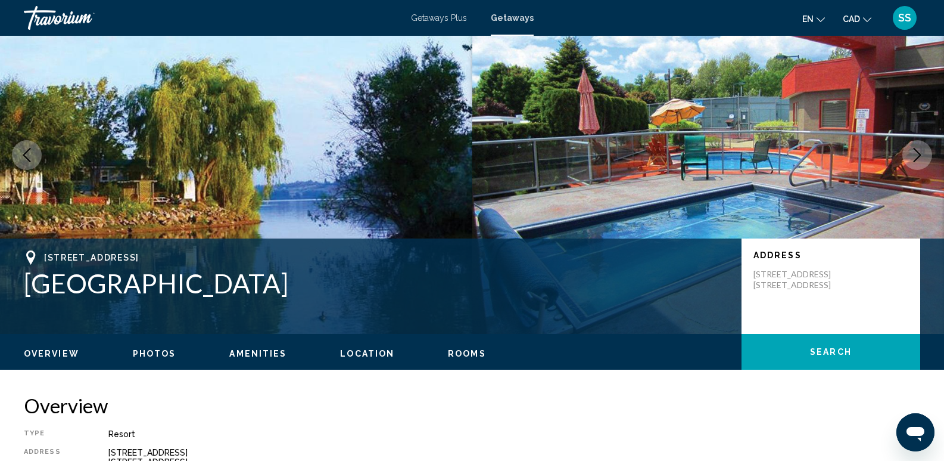
click at [919, 154] on icon "Next image" at bounding box center [917, 155] width 14 height 14
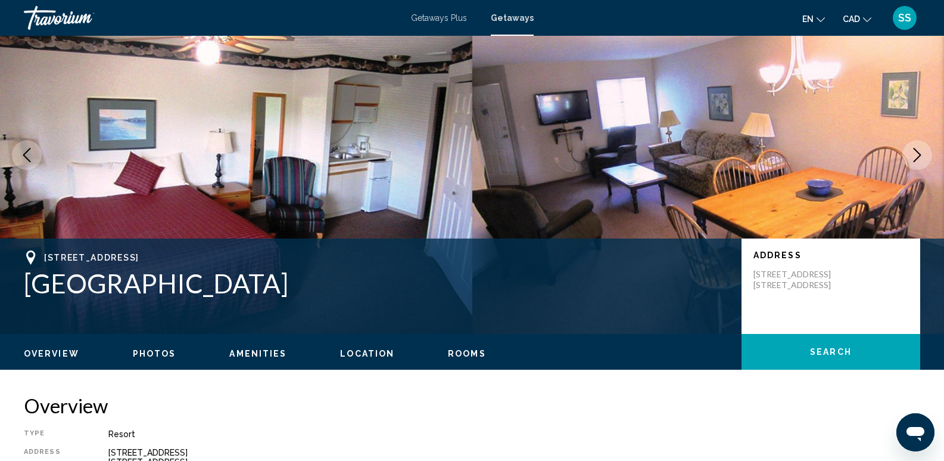
click at [919, 154] on icon "Next image" at bounding box center [917, 155] width 14 height 14
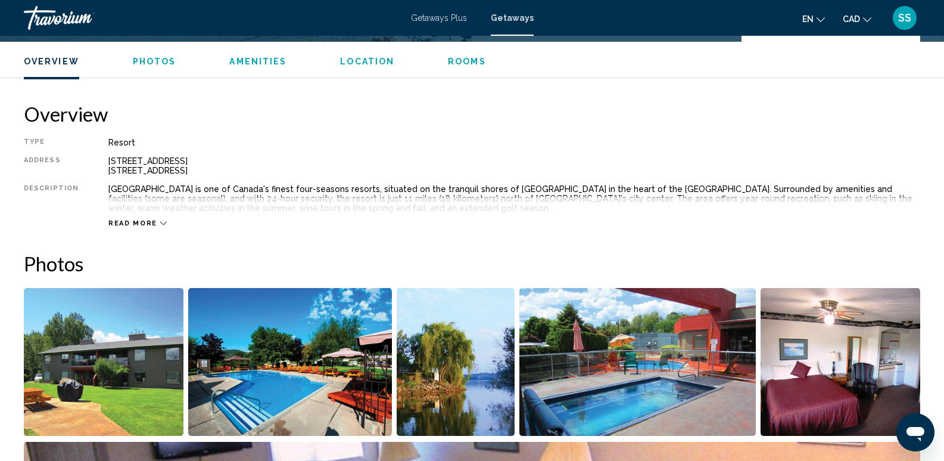
scroll to position [238, 0]
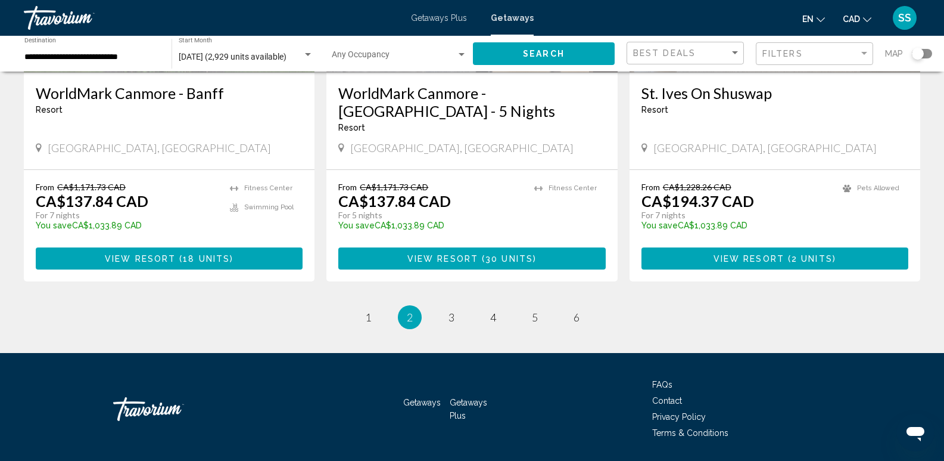
scroll to position [1500, 0]
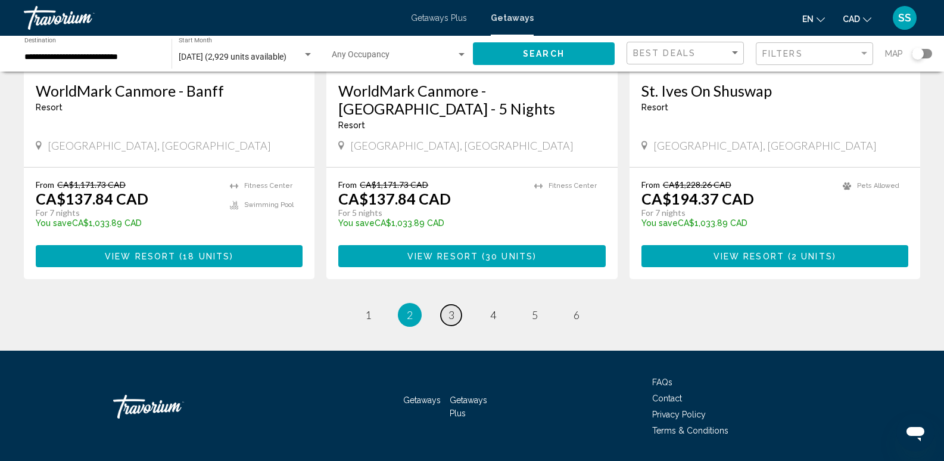
click at [453, 308] on span "3" at bounding box center [452, 314] width 6 height 13
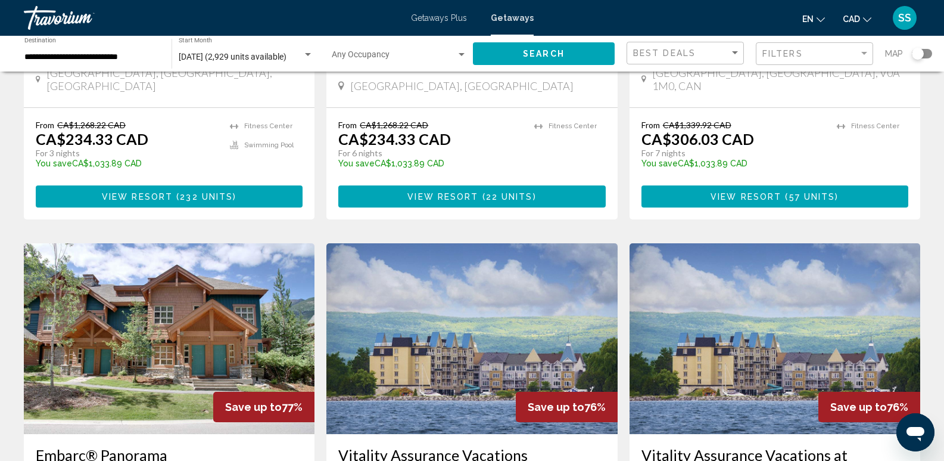
scroll to position [477, 0]
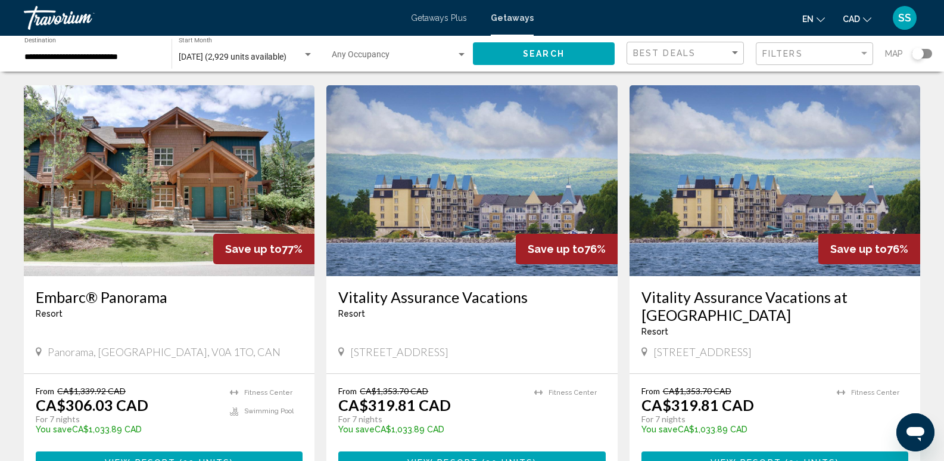
click at [105, 179] on img "Main content" at bounding box center [169, 180] width 291 height 191
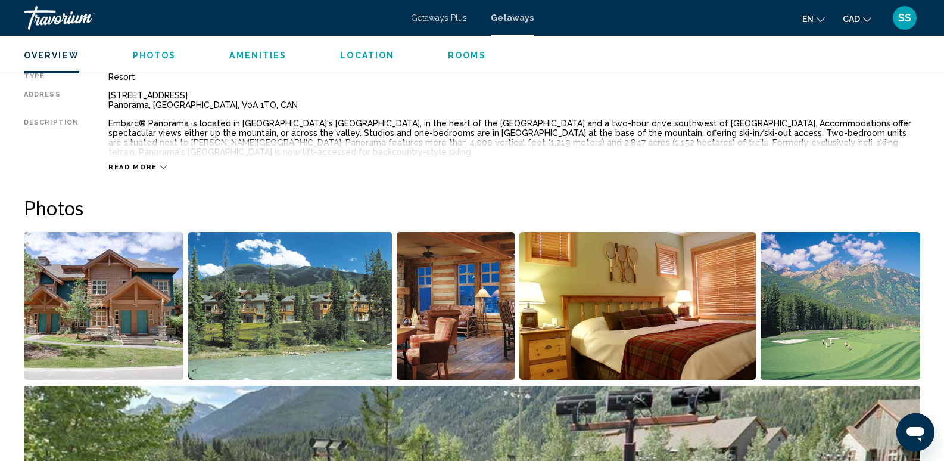
scroll to position [477, 0]
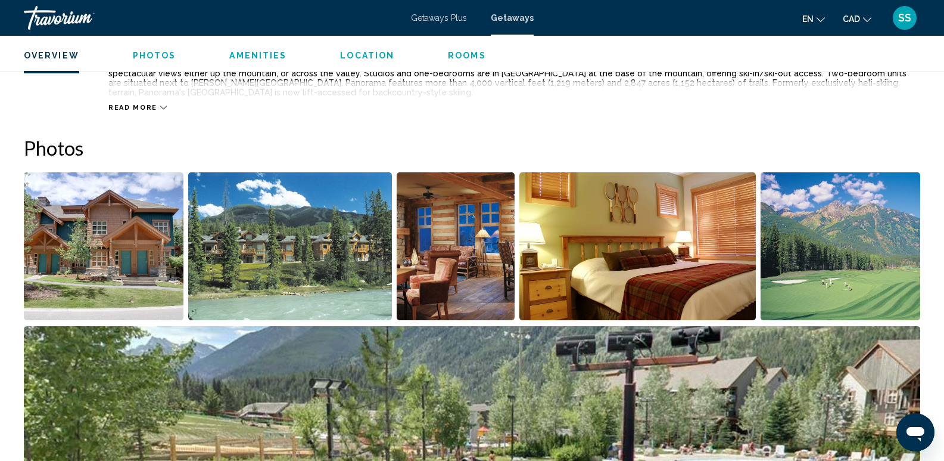
click at [432, 246] on img "Open full-screen image slider" at bounding box center [456, 246] width 118 height 148
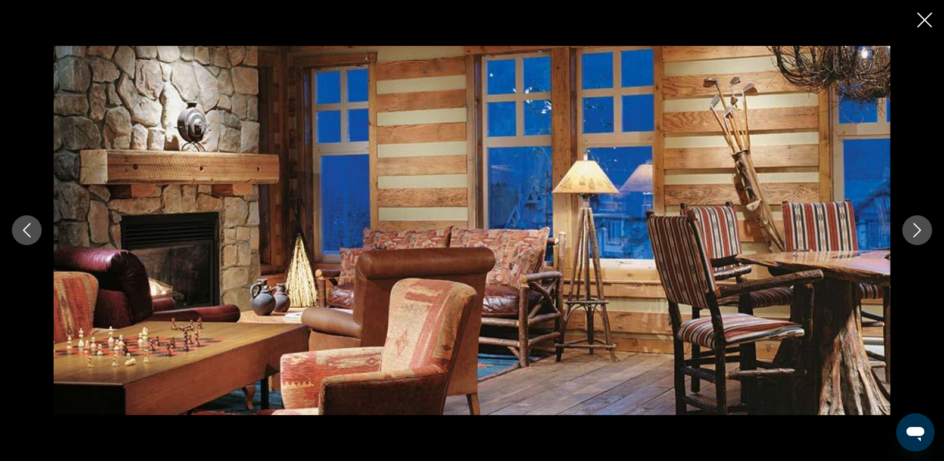
click at [916, 237] on icon "Next image" at bounding box center [917, 230] width 14 height 14
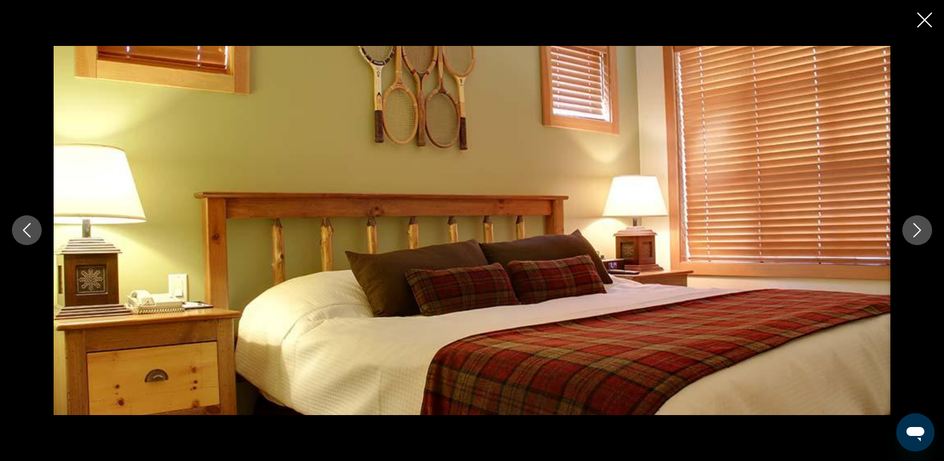
click at [916, 237] on icon "Next image" at bounding box center [917, 230] width 14 height 14
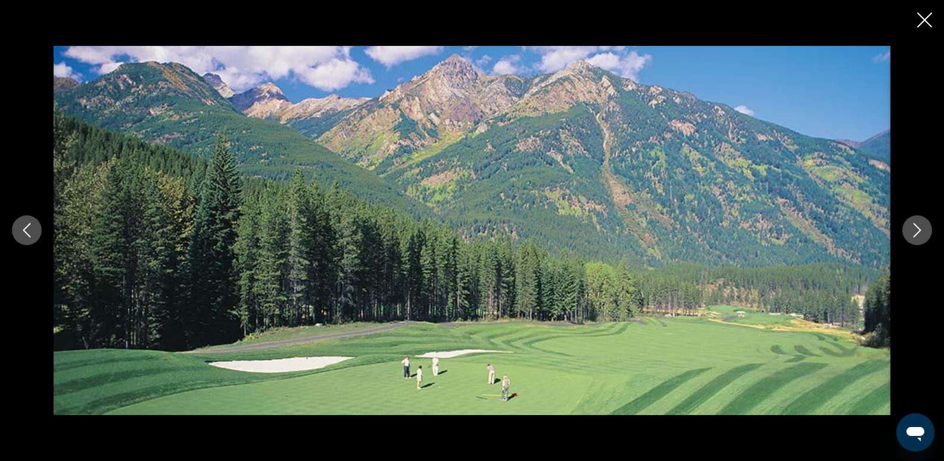
click at [916, 237] on icon "Next image" at bounding box center [917, 230] width 14 height 14
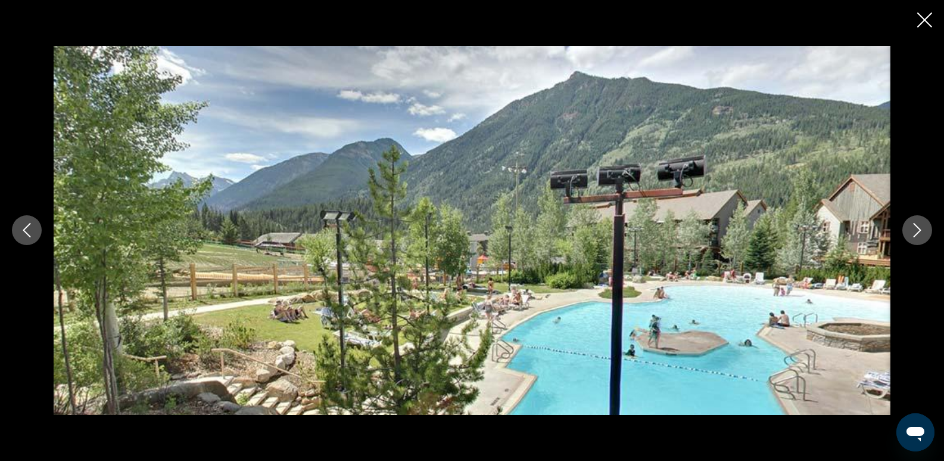
click at [916, 237] on icon "Next image" at bounding box center [917, 230] width 14 height 14
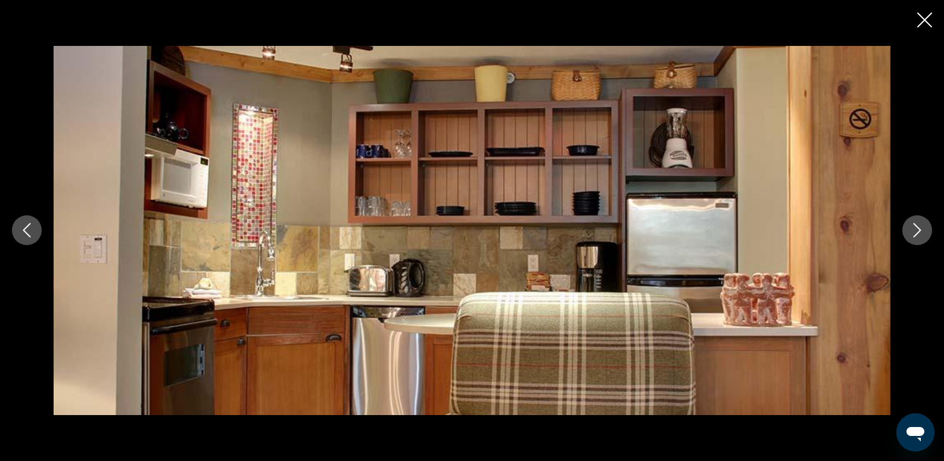
click at [916, 237] on icon "Next image" at bounding box center [917, 230] width 14 height 14
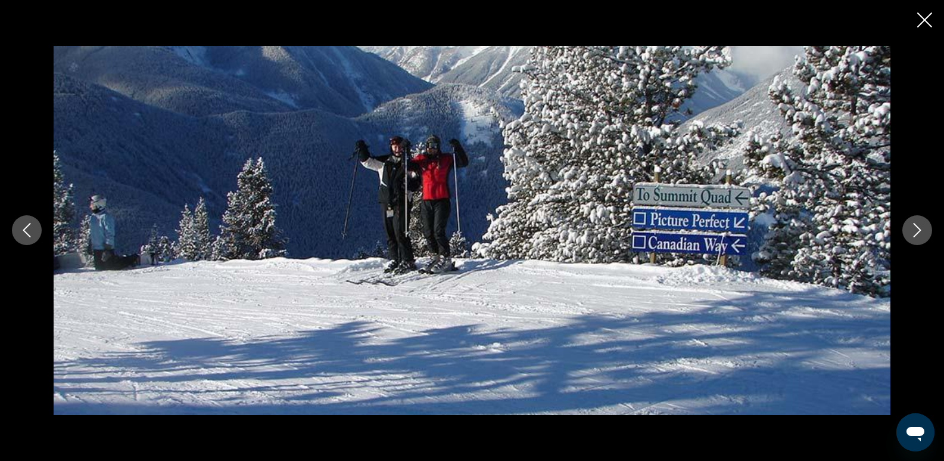
click at [916, 237] on icon "Next image" at bounding box center [917, 230] width 14 height 14
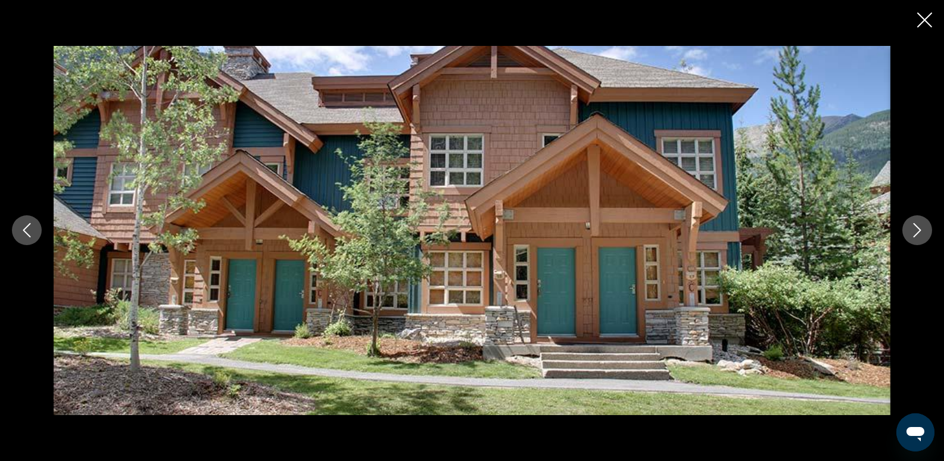
click at [927, 20] on icon "Close slideshow" at bounding box center [925, 20] width 15 height 15
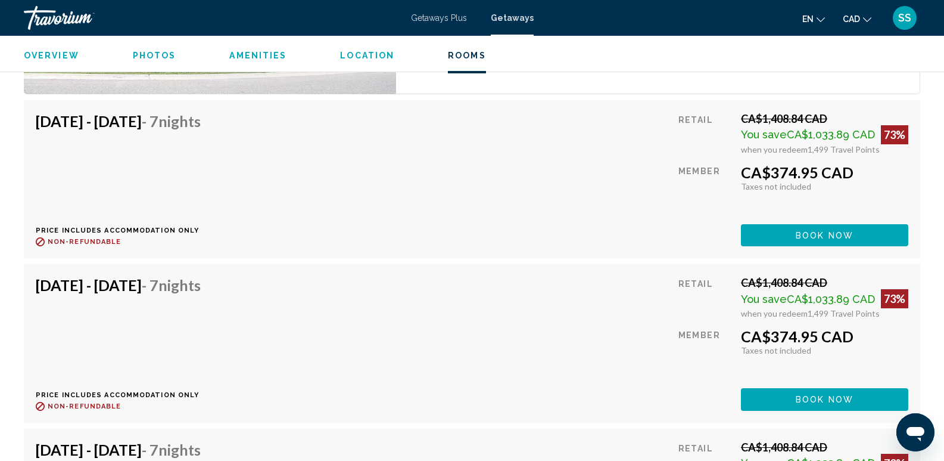
scroll to position [2209, 0]
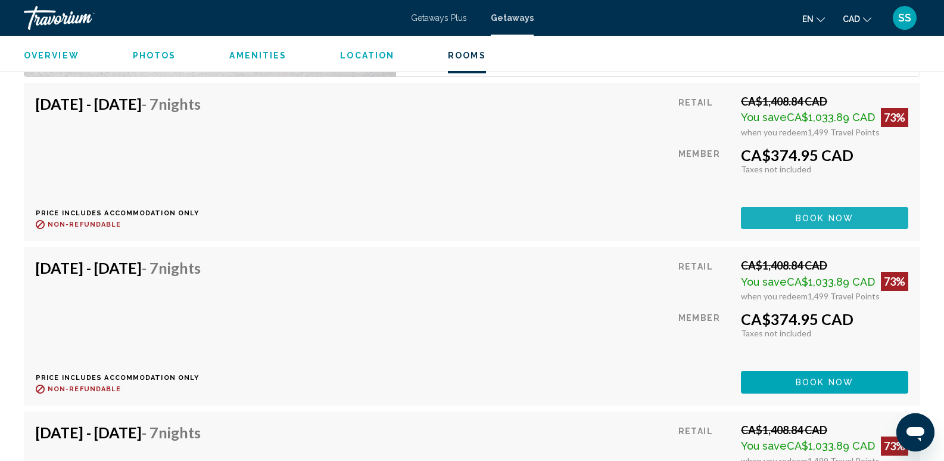
click at [834, 213] on span "Book now" at bounding box center [825, 218] width 58 height 10
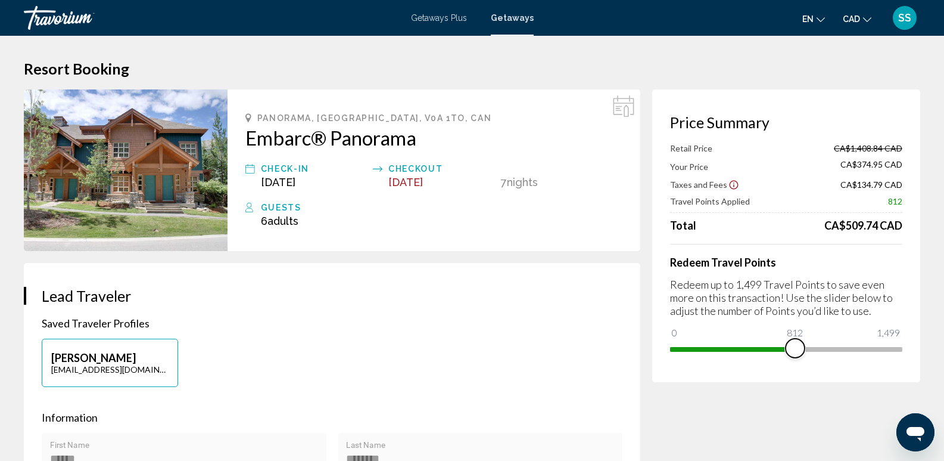
drag, startPoint x: 893, startPoint y: 353, endPoint x: 795, endPoint y: 347, distance: 97.9
click at [795, 347] on span "Main content" at bounding box center [795, 347] width 19 height 19
drag, startPoint x: 794, startPoint y: 349, endPoint x: 785, endPoint y: 348, distance: 8.4
click at [785, 348] on span "Main content" at bounding box center [785, 347] width 19 height 19
drag, startPoint x: 786, startPoint y: 353, endPoint x: 813, endPoint y: 355, distance: 26.8
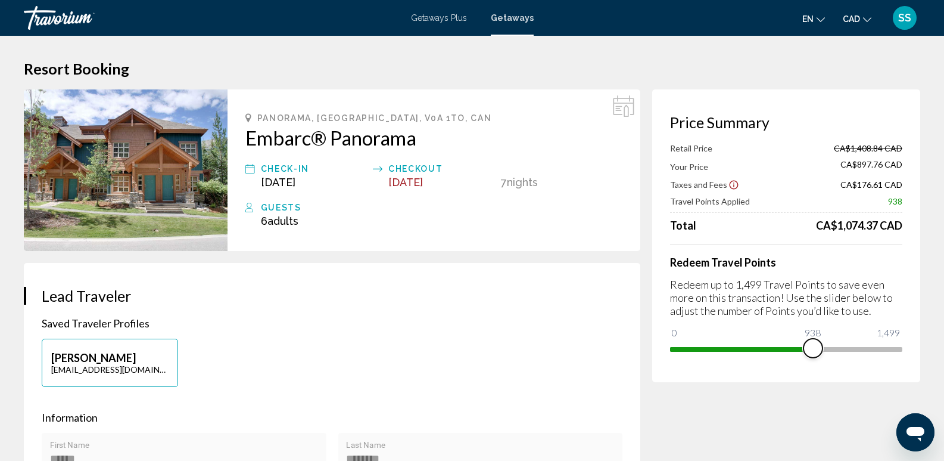
click at [813, 355] on span "Main content" at bounding box center [813, 347] width 19 height 19
drag, startPoint x: 817, startPoint y: 346, endPoint x: 757, endPoint y: 361, distance: 62.0
click at [757, 361] on div "Price Summary Retail Price CA$1,408.84 CAD Your Price CA$761.88 CAD Taxes and F…" at bounding box center [786, 235] width 268 height 293
